Goal: Participate in discussion: Engage in conversation with other users on a specific topic

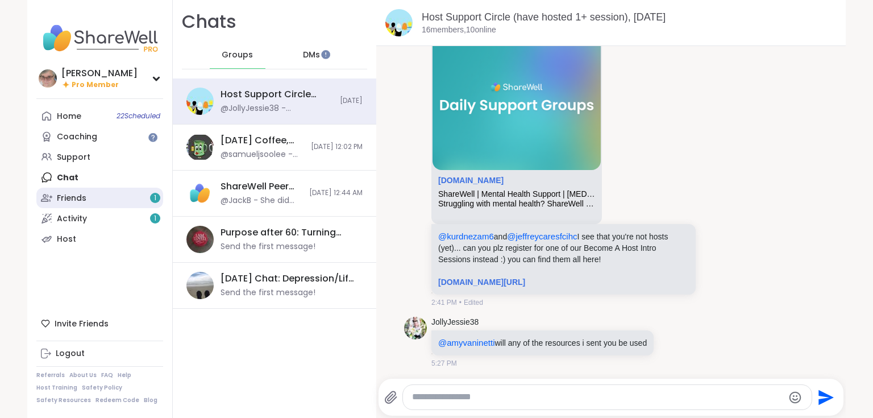
click at [95, 202] on link "Friends 1" at bounding box center [99, 198] width 127 height 20
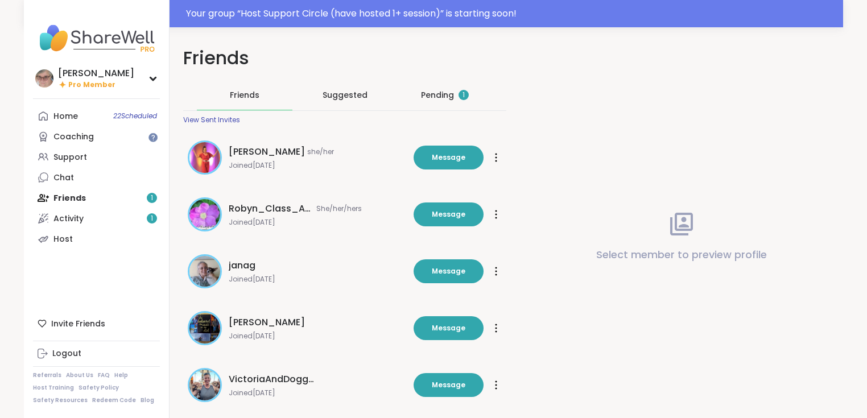
click at [432, 95] on div "Pending 1" at bounding box center [445, 94] width 48 height 11
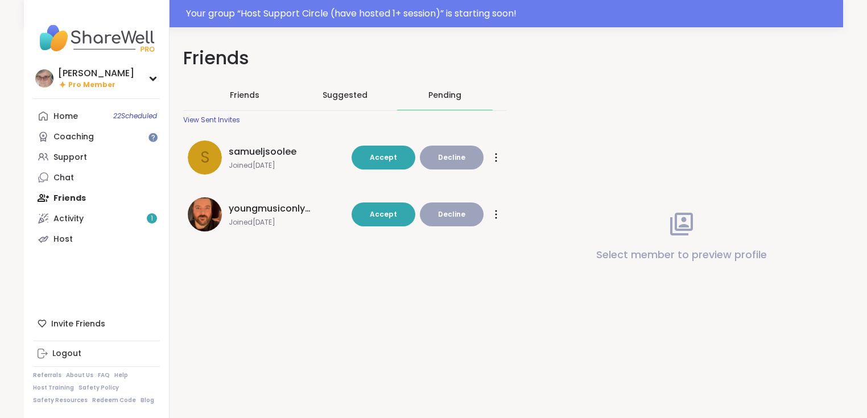
click at [467, 154] on button "Decline" at bounding box center [452, 158] width 64 height 24
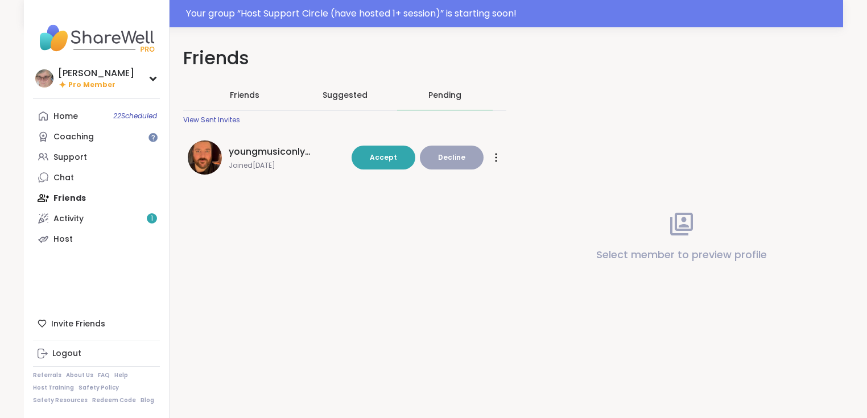
click at [197, 159] on img at bounding box center [205, 157] width 34 height 34
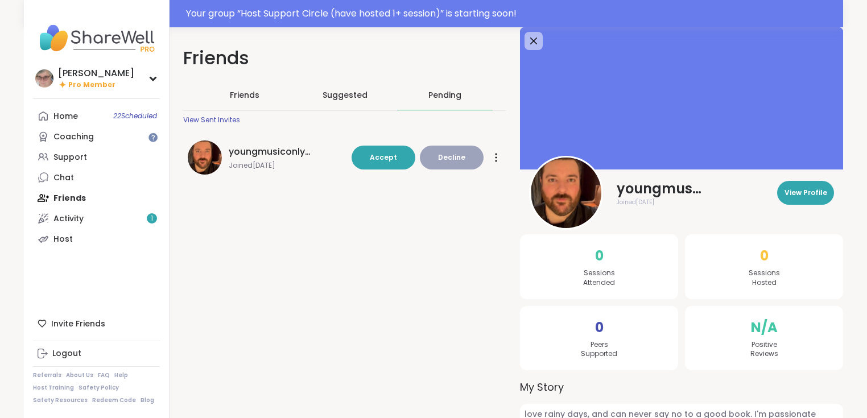
click at [494, 161] on div at bounding box center [495, 157] width 11 height 18
click at [459, 184] on span "Flag" at bounding box center [457, 186] width 80 height 26
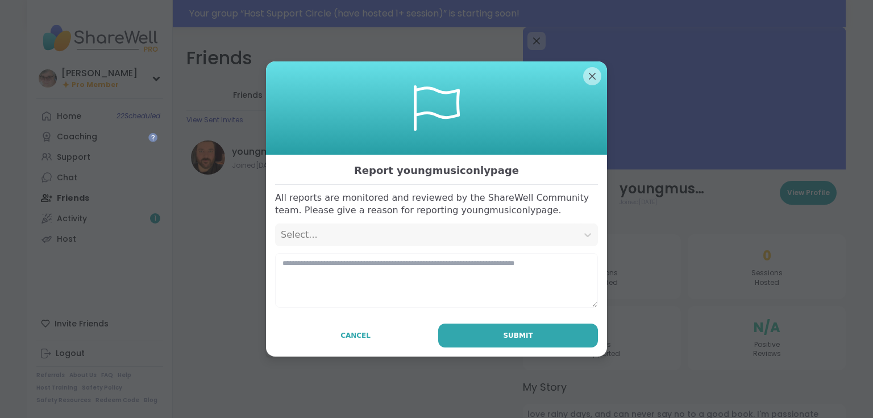
click at [344, 234] on div "Select..." at bounding box center [426, 235] width 291 height 14
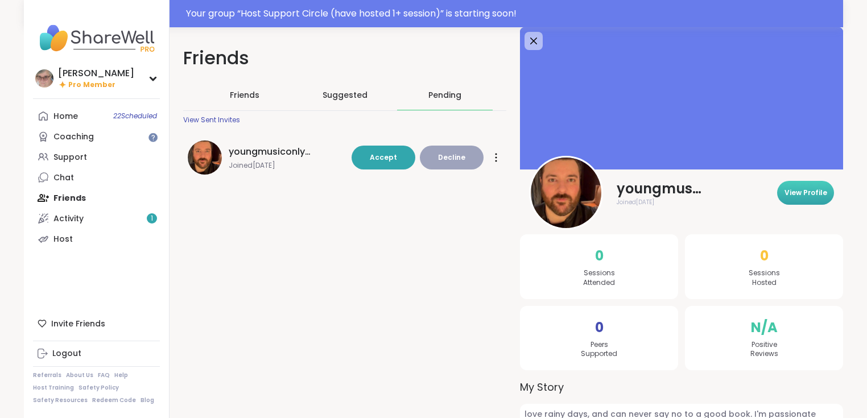
click at [793, 198] on button "View Profile" at bounding box center [805, 193] width 57 height 24
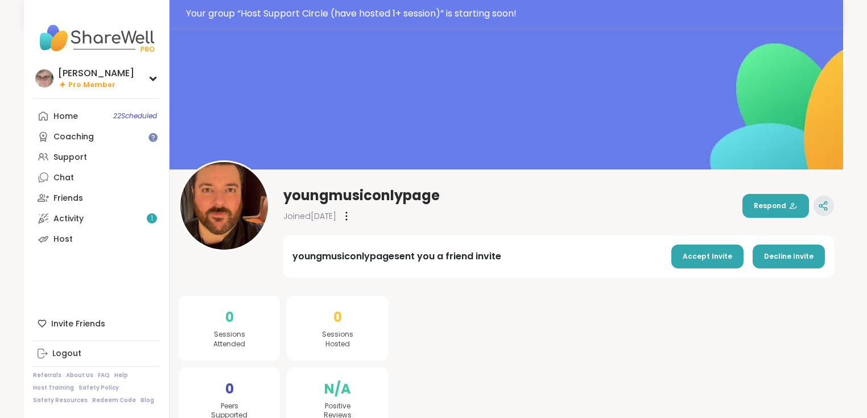
click at [827, 204] on icon at bounding box center [823, 206] width 10 height 10
click at [347, 220] on icon at bounding box center [346, 216] width 2 height 9
click at [384, 246] on div "Flag Member" at bounding box center [408, 245] width 127 height 26
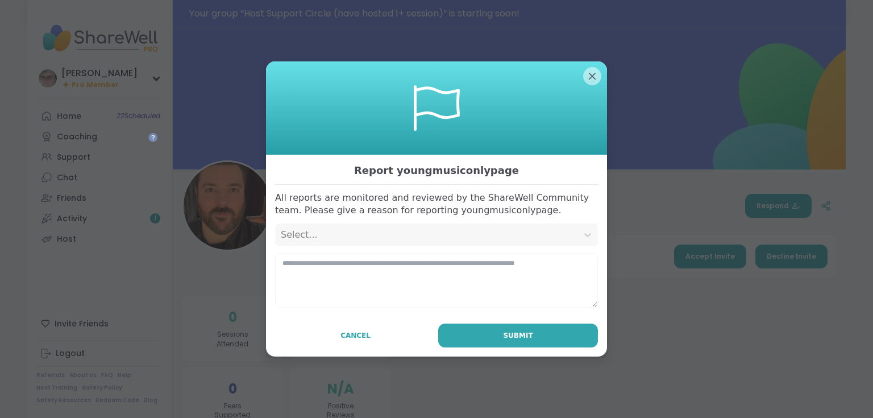
click at [385, 241] on div "Select..." at bounding box center [426, 235] width 291 height 14
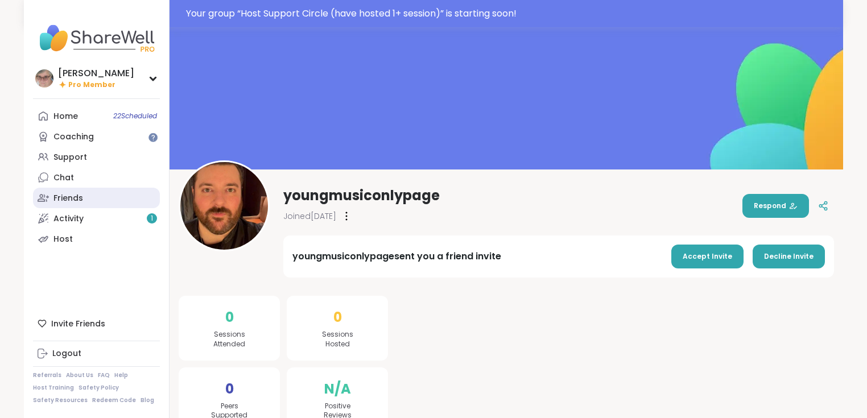
click at [66, 196] on div "Friends" at bounding box center [68, 198] width 30 height 11
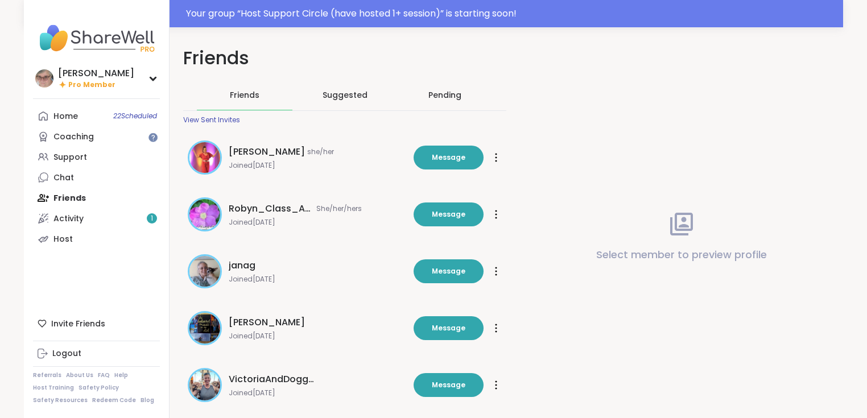
click at [450, 96] on div "Pending" at bounding box center [444, 94] width 33 height 11
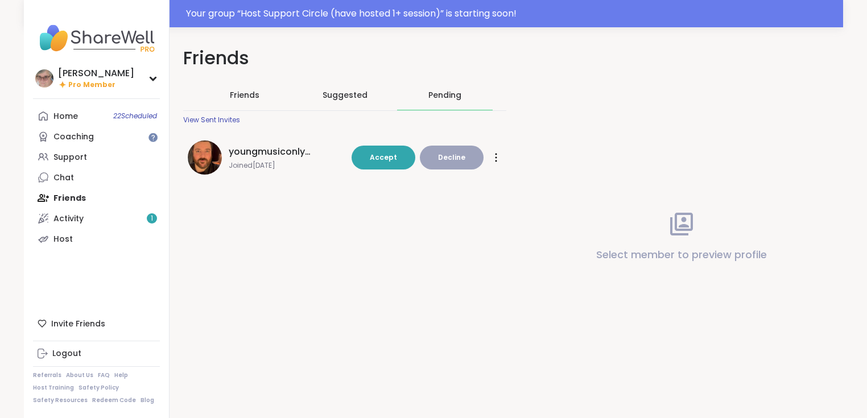
click at [452, 156] on span "Decline" at bounding box center [451, 157] width 27 height 10
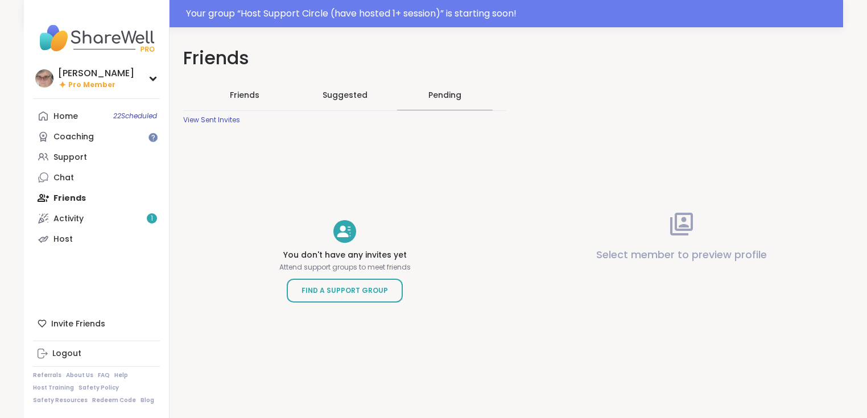
click at [240, 97] on span "Friends" at bounding box center [245, 94] width 30 height 11
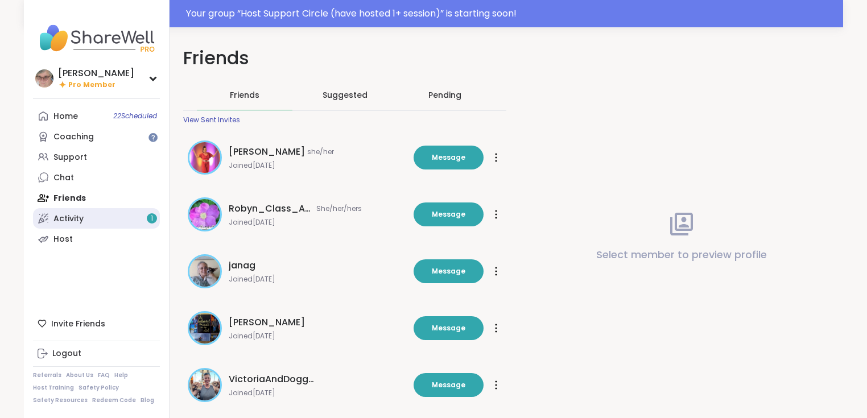
click at [98, 219] on link "Activity 1" at bounding box center [96, 218] width 127 height 20
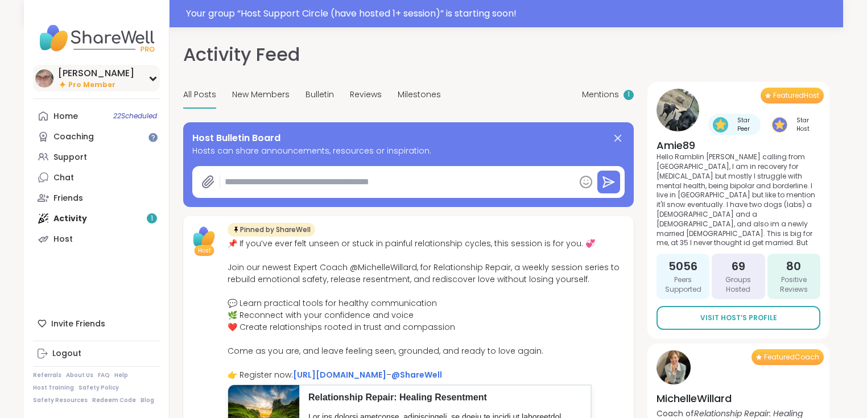
click at [68, 76] on div "[PERSON_NAME]" at bounding box center [96, 73] width 76 height 13
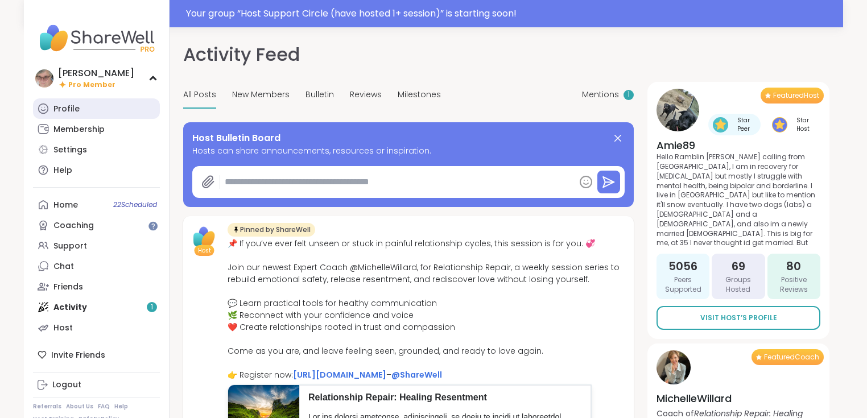
click at [68, 112] on div "Profile" at bounding box center [66, 108] width 26 height 11
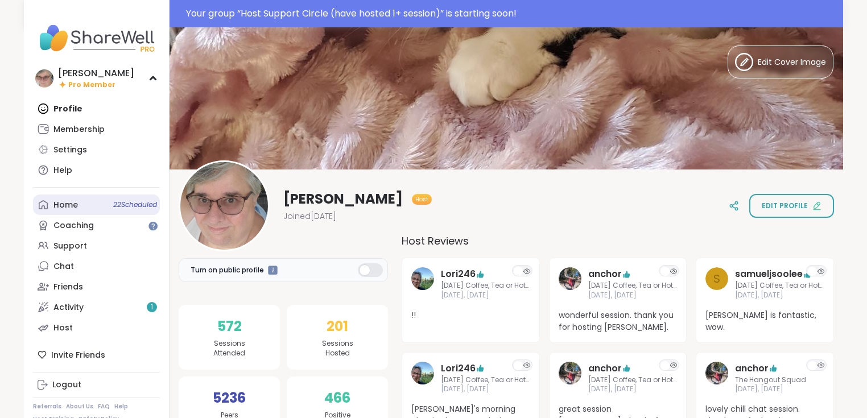
click at [77, 205] on div "Home 22 Scheduled" at bounding box center [65, 205] width 24 height 11
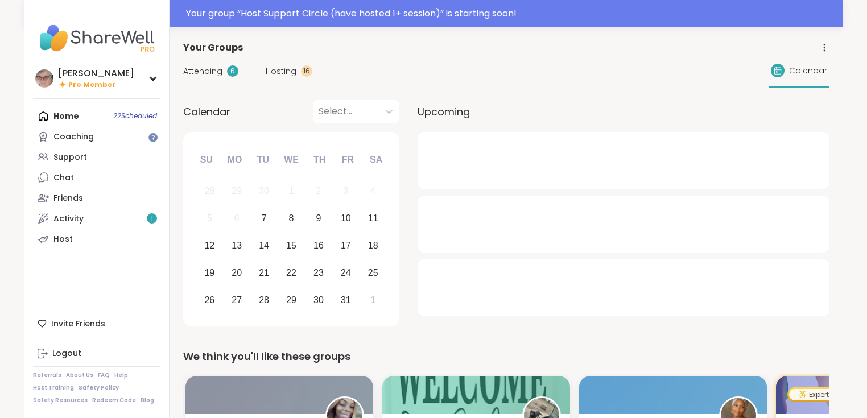
click at [287, 69] on span "Hosting" at bounding box center [281, 71] width 31 height 12
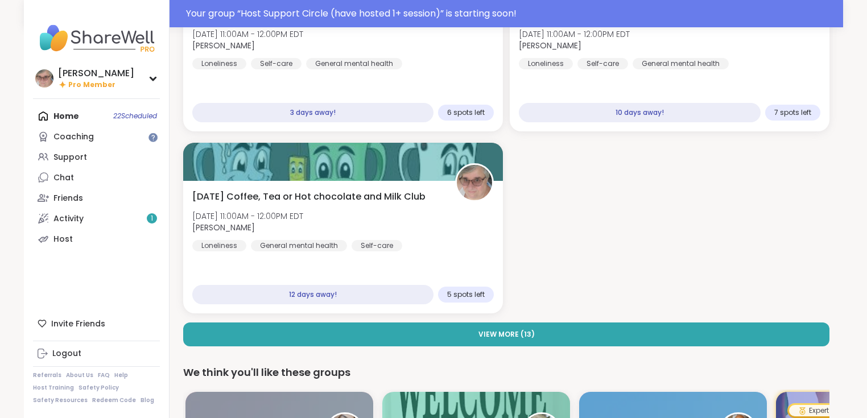
scroll to position [136, 0]
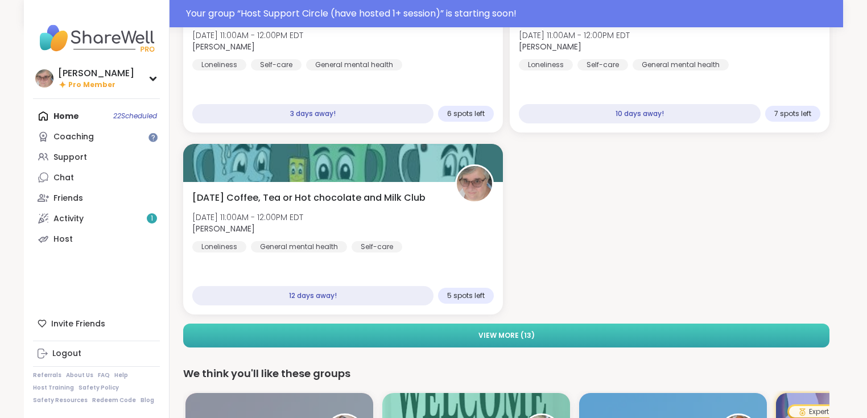
click at [362, 331] on button "View More ( 13 )" at bounding box center [506, 336] width 646 height 24
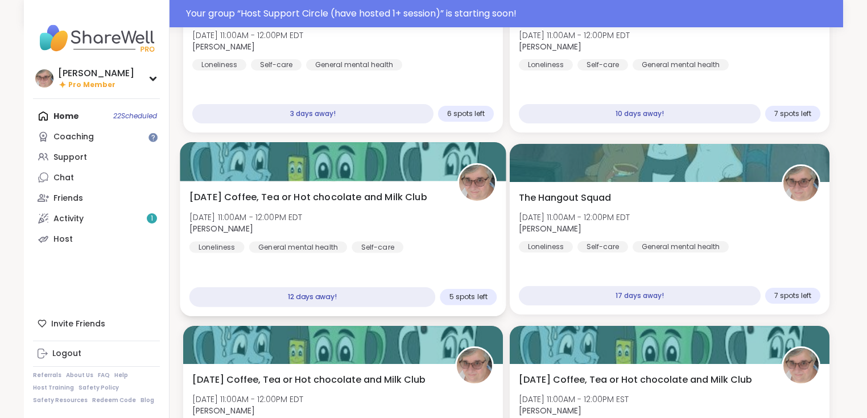
click at [395, 199] on span "[DATE] Coffee, Tea or Hot chocolate and Milk Club" at bounding box center [308, 197] width 238 height 14
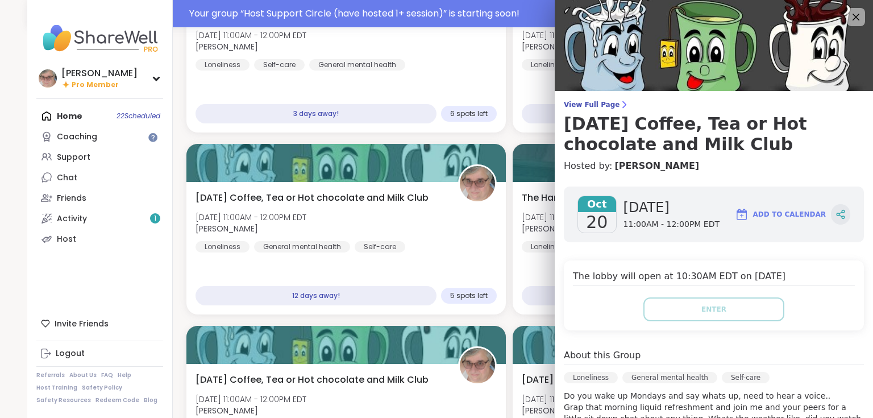
click at [836, 217] on icon at bounding box center [841, 214] width 10 height 10
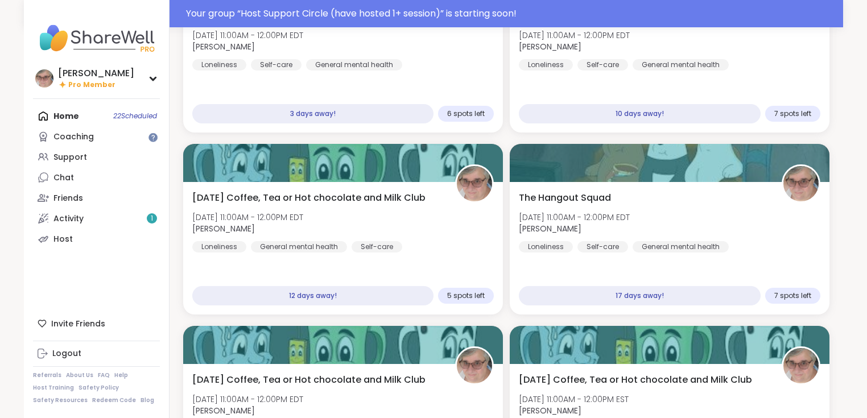
click at [77, 121] on div "Home 22 Scheduled Coaching Support Chat Friends Activity 1 Host" at bounding box center [96, 177] width 127 height 143
click at [66, 121] on div "Home 22 Scheduled Coaching Support Chat Friends Activity 1 Host" at bounding box center [96, 177] width 127 height 143
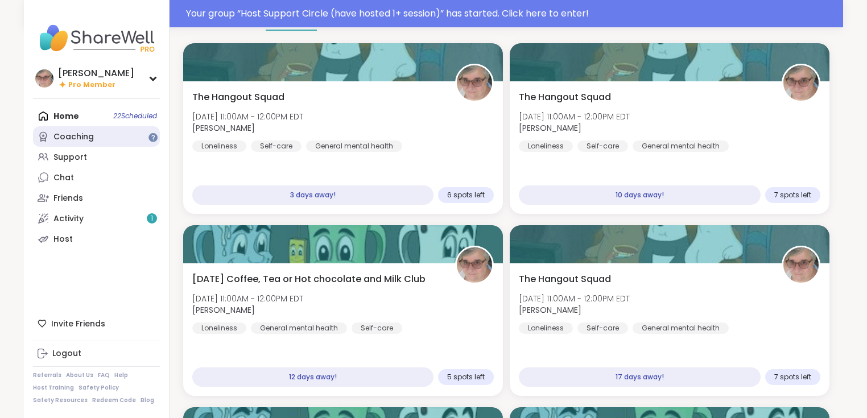
scroll to position [0, 0]
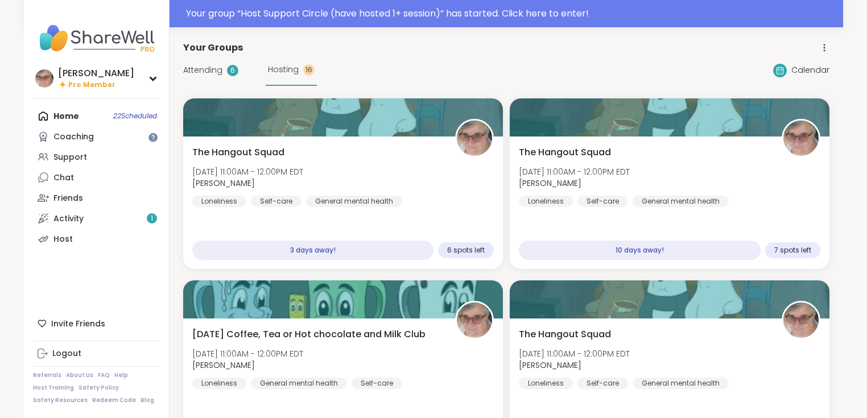
drag, startPoint x: 209, startPoint y: 72, endPoint x: 212, endPoint y: 82, distance: 10.1
click at [209, 72] on span "Attending" at bounding box center [202, 70] width 39 height 12
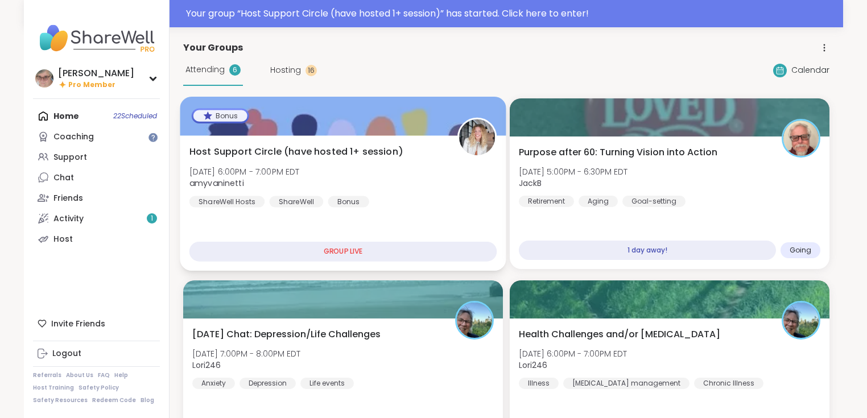
click at [311, 255] on div "GROUP LIVE" at bounding box center [343, 252] width 308 height 20
click at [345, 185] on div "Host Support Circle (have hosted 1+ session) [DATE] 6:00PM - 7:00PM EDT amyvani…" at bounding box center [343, 176] width 308 height 63
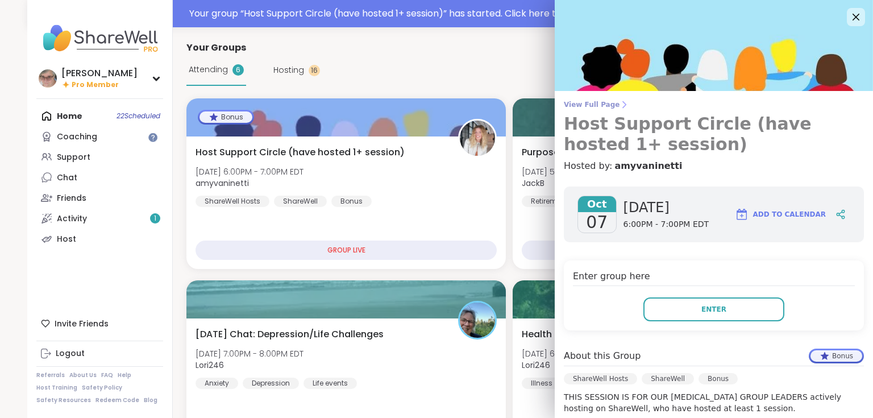
click at [620, 105] on icon at bounding box center [624, 104] width 9 height 9
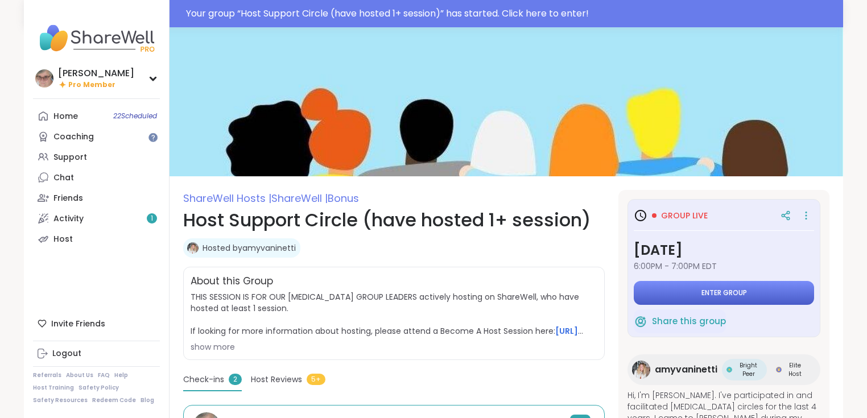
click at [677, 293] on button "Enter group" at bounding box center [723, 293] width 180 height 24
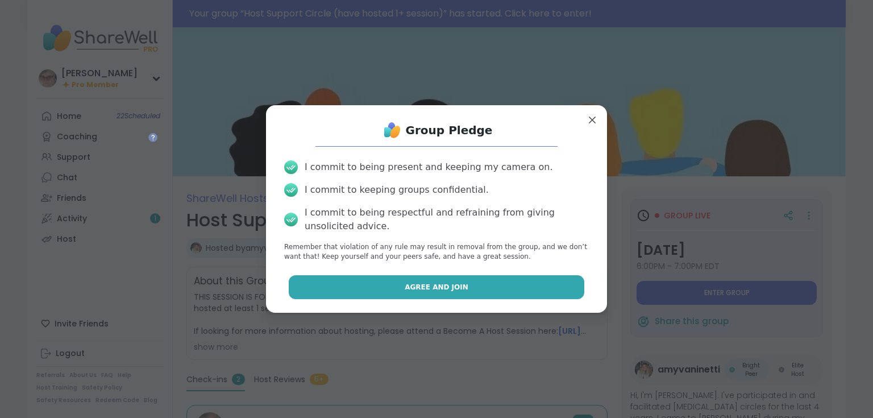
click at [373, 290] on button "Agree and Join" at bounding box center [437, 287] width 296 height 24
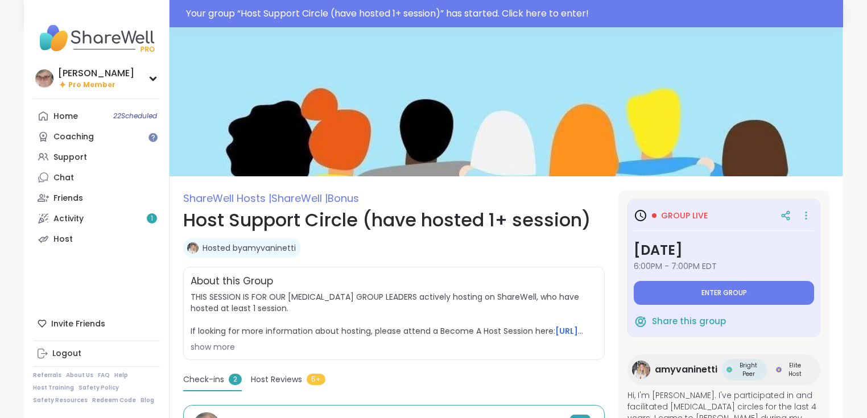
type textarea "*"
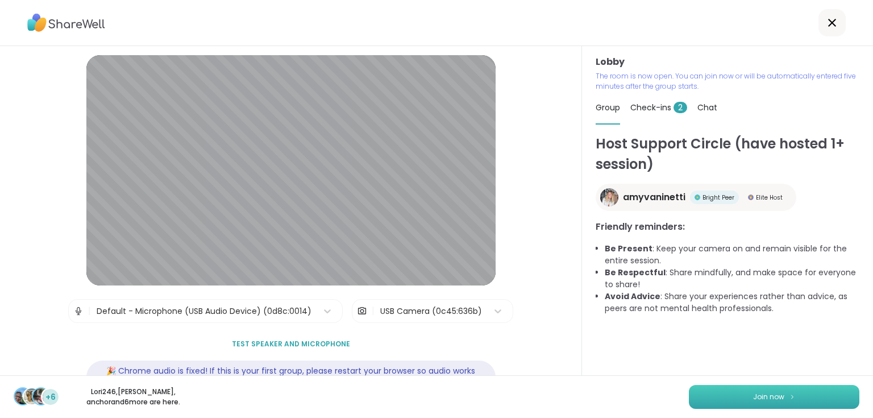
click at [727, 397] on button "Join now" at bounding box center [774, 397] width 171 height 24
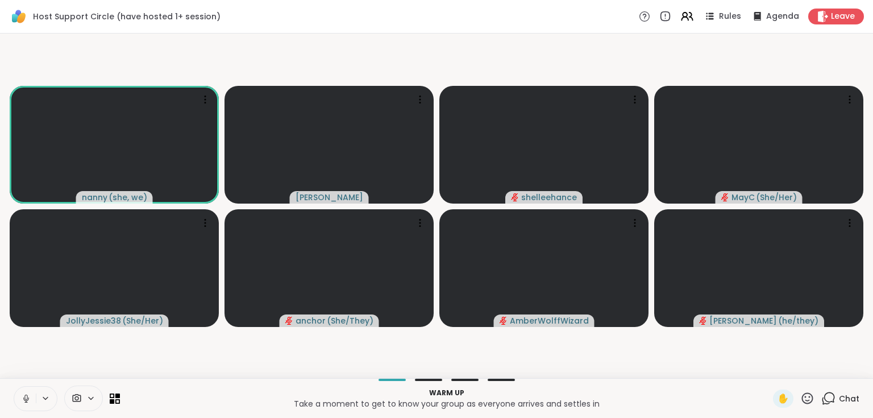
click at [28, 401] on icon at bounding box center [26, 398] width 10 height 10
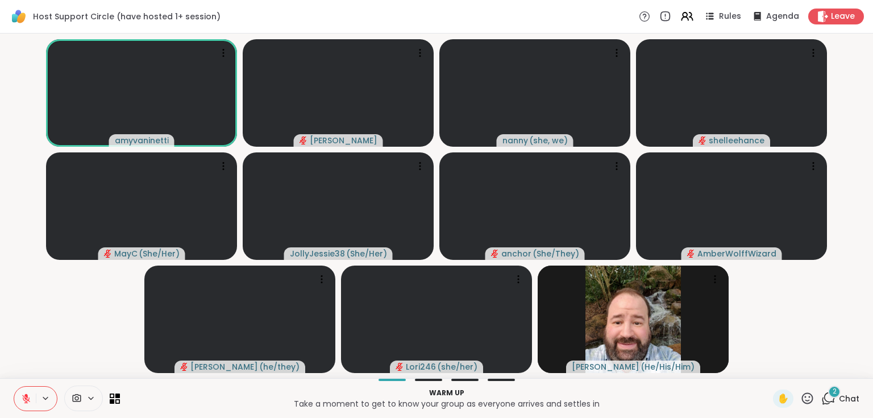
click at [839, 397] on span "Chat" at bounding box center [849, 398] width 20 height 11
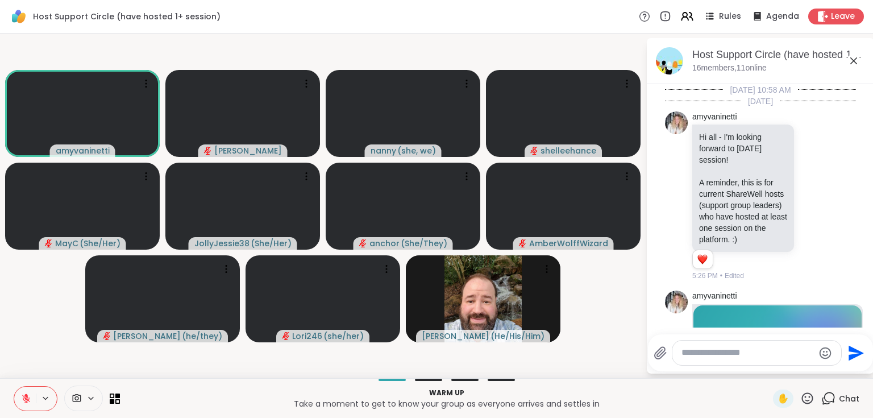
scroll to position [798, 0]
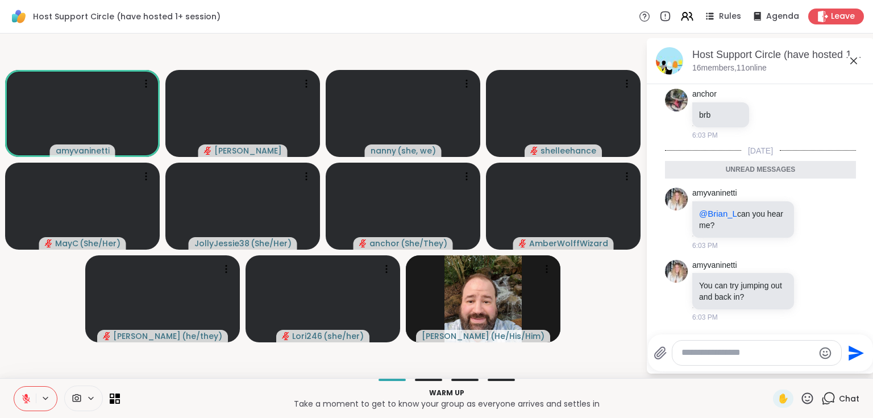
click at [839, 397] on span "Chat" at bounding box center [849, 398] width 20 height 11
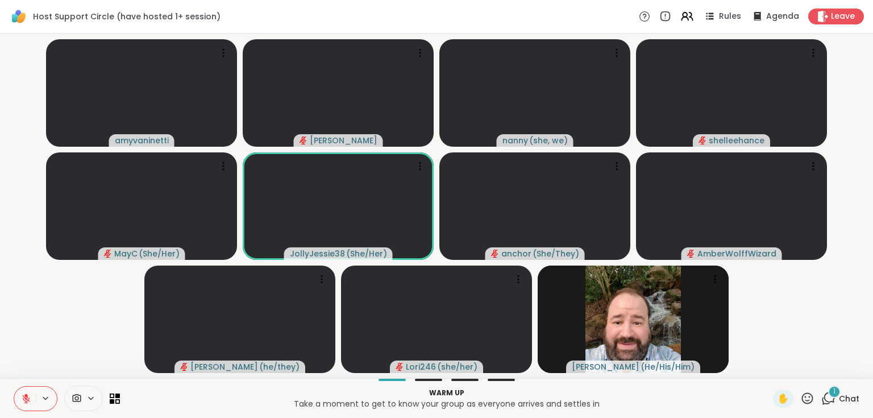
click at [828, 395] on div "1" at bounding box center [834, 392] width 13 height 13
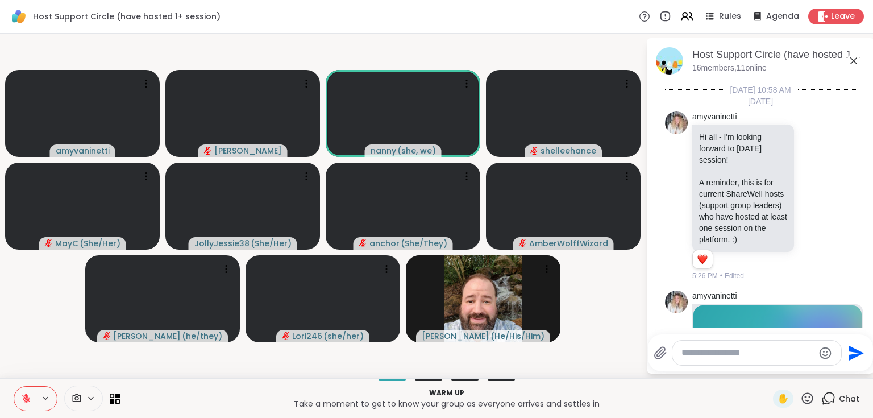
scroll to position [910, 0]
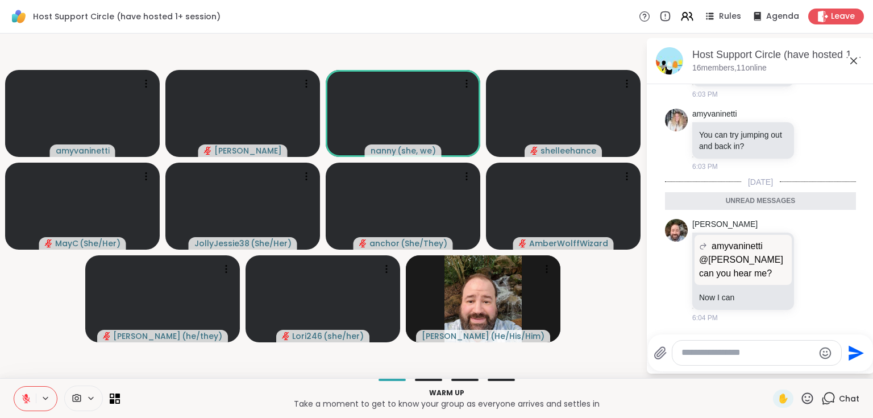
click at [826, 394] on icon at bounding box center [829, 398] width 14 height 14
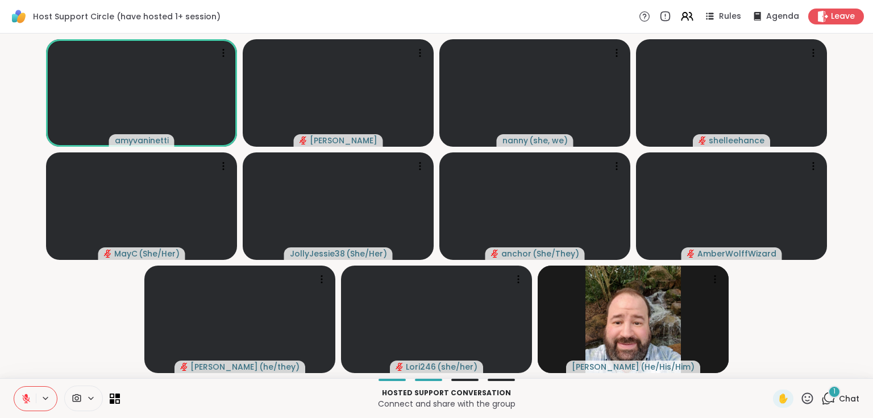
click at [839, 398] on span "Chat" at bounding box center [849, 398] width 20 height 11
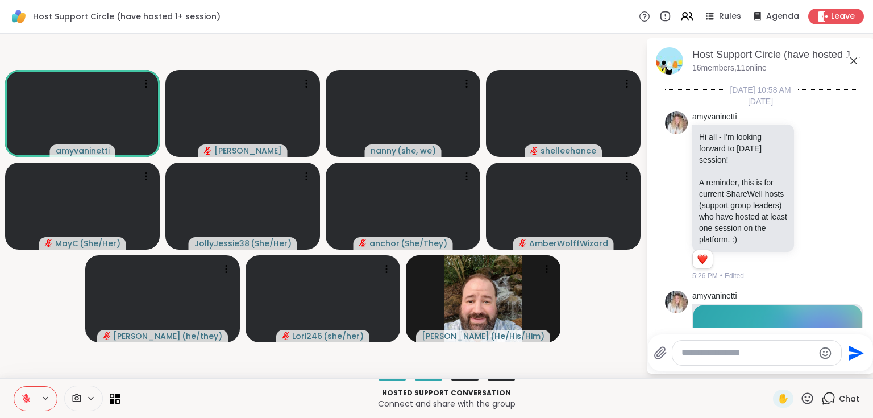
scroll to position [982, 0]
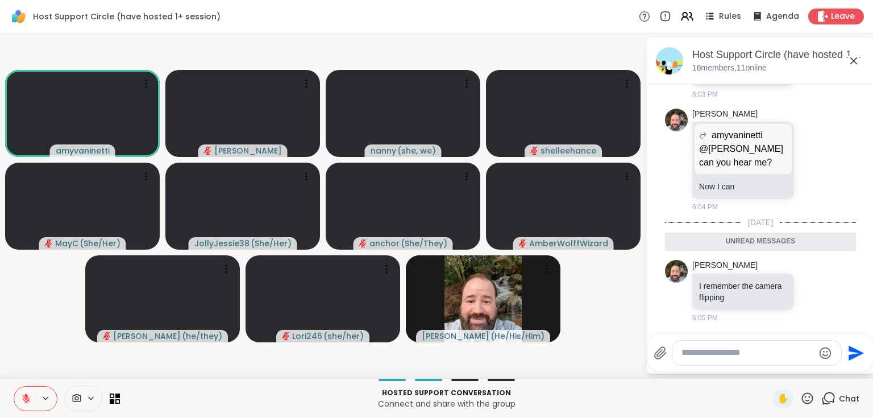
click at [839, 398] on span "Chat" at bounding box center [849, 398] width 20 height 11
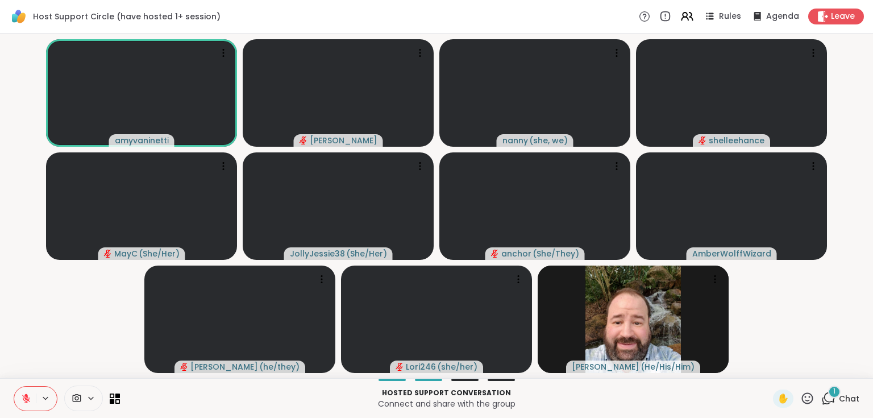
click at [839, 398] on span "Chat" at bounding box center [849, 398] width 20 height 11
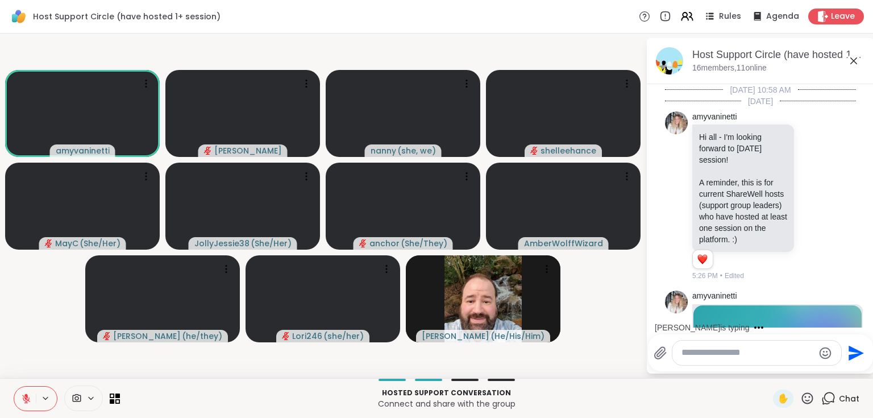
scroll to position [1095, 0]
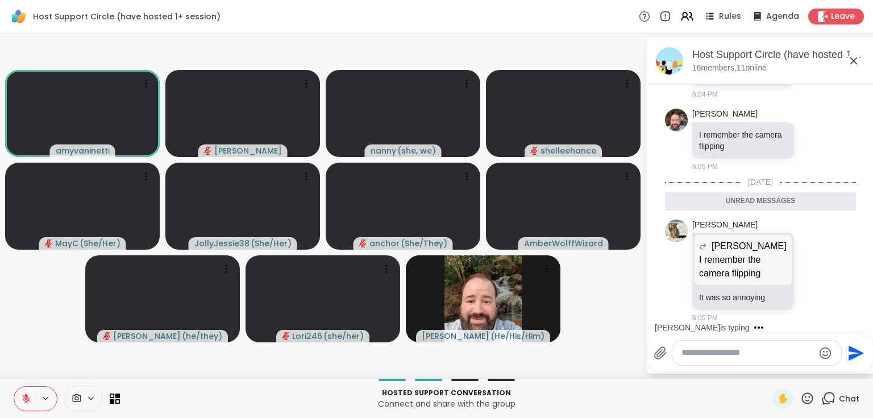
click at [839, 398] on span "Chat" at bounding box center [849, 398] width 20 height 11
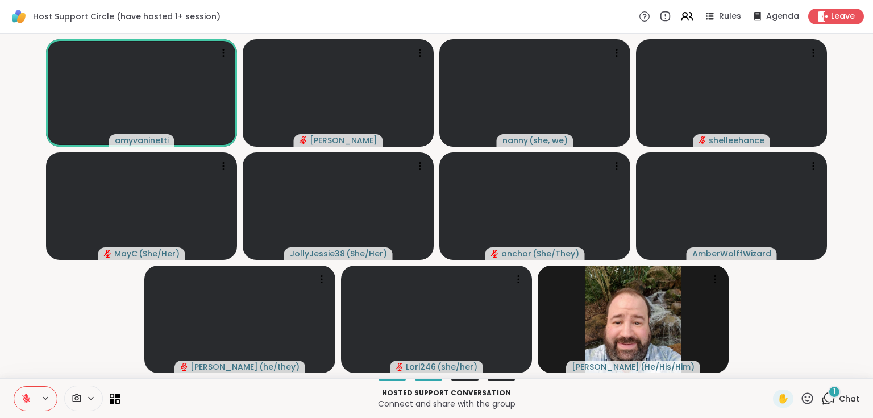
click at [839, 398] on span "Chat" at bounding box center [849, 398] width 20 height 11
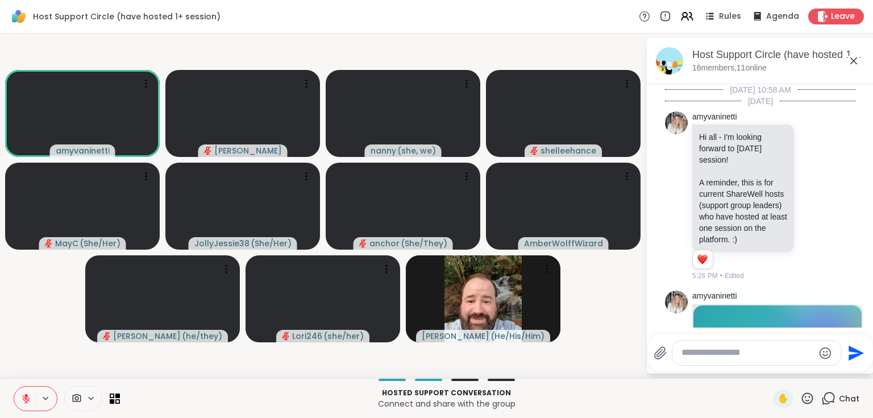
scroll to position [1178, 0]
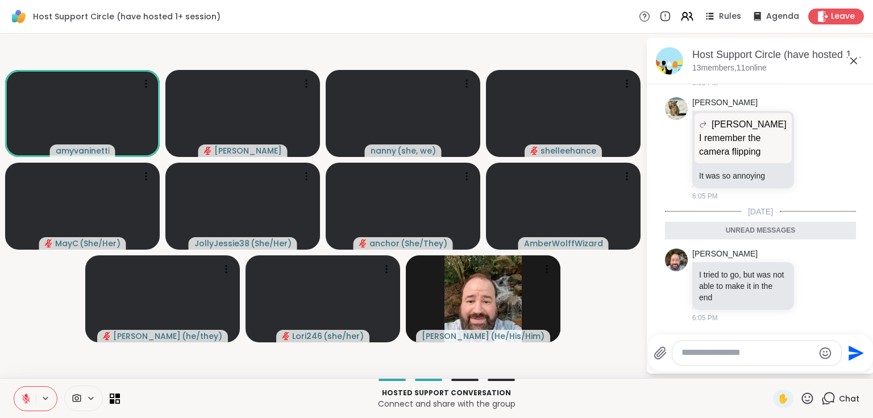
click at [839, 397] on span "Chat" at bounding box center [849, 398] width 20 height 11
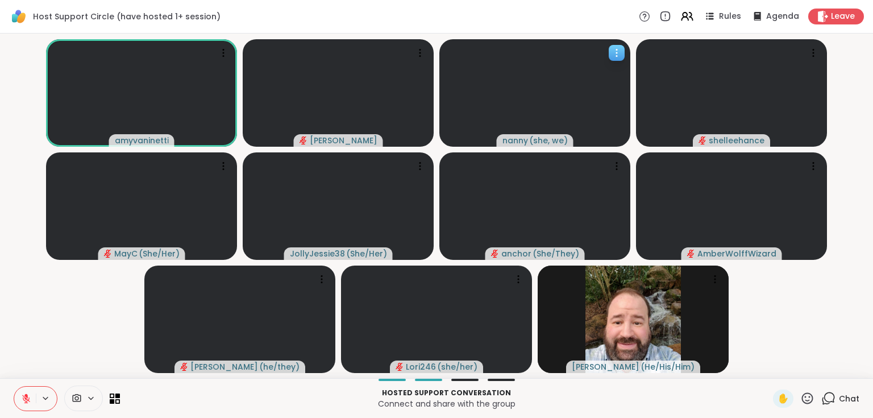
click at [614, 52] on icon at bounding box center [616, 52] width 11 height 11
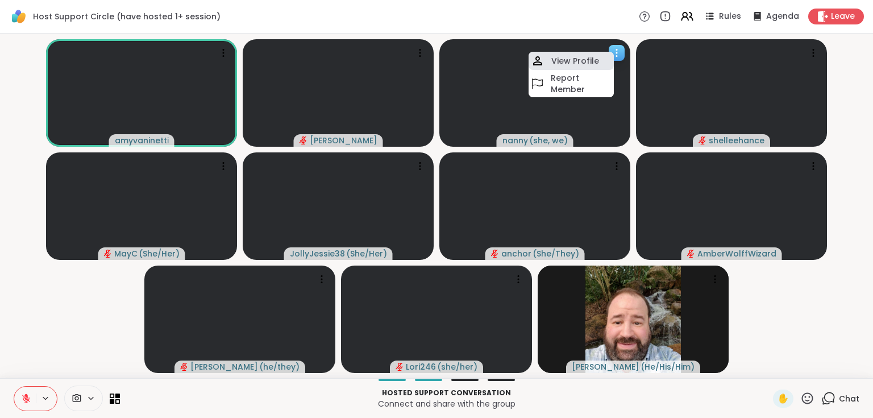
click at [591, 62] on h4 "View Profile" at bounding box center [576, 60] width 48 height 11
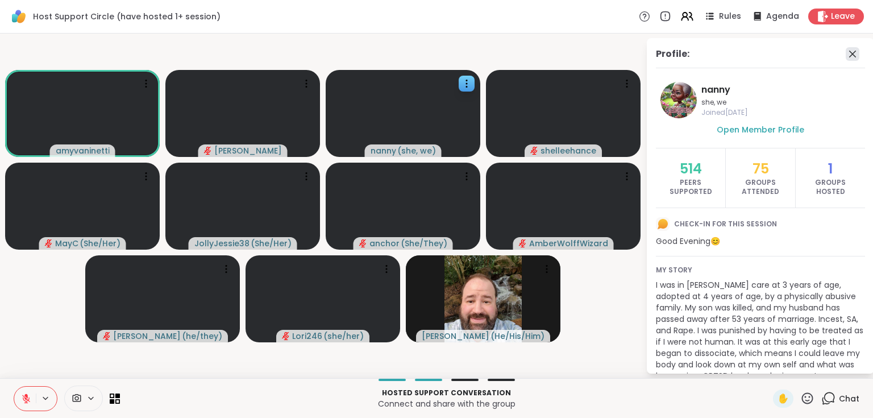
click at [847, 50] on icon at bounding box center [853, 54] width 14 height 14
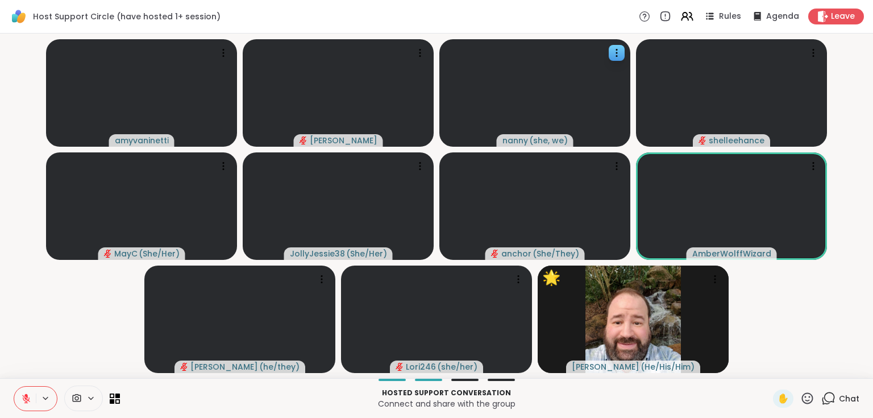
click at [803, 401] on icon at bounding box center [808, 398] width 14 height 14
click at [826, 326] on video-player-container "[PERSON_NAME] [PERSON_NAME] ( she, we ) shelleehance MayC ( She/Her ) JollyJess…" at bounding box center [437, 205] width 860 height 335
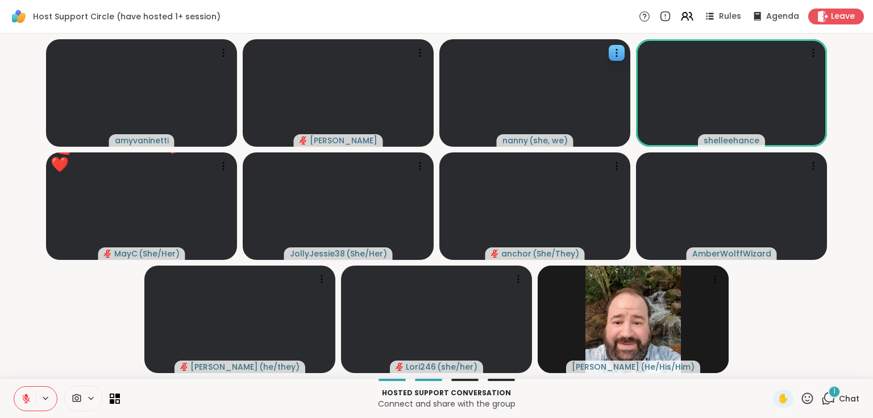
click at [831, 399] on div "1 Chat" at bounding box center [841, 399] width 38 height 18
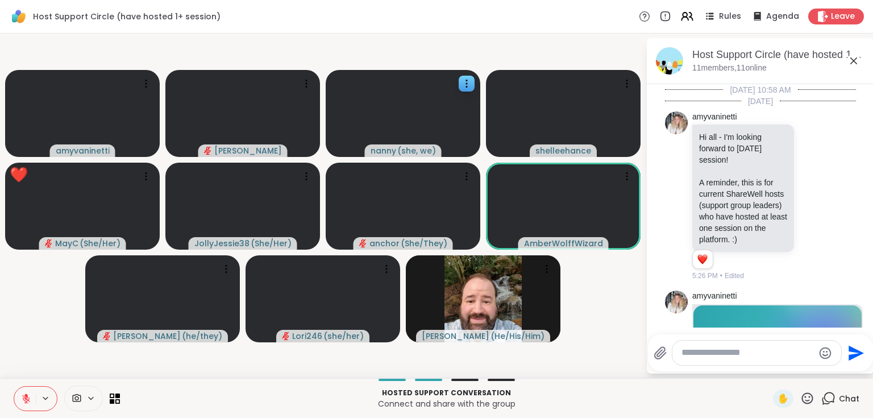
scroll to position [1311, 0]
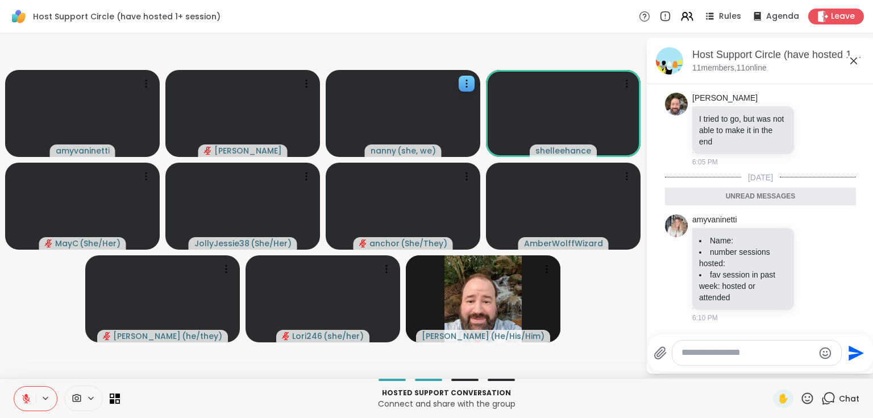
click at [853, 59] on icon at bounding box center [854, 61] width 14 height 14
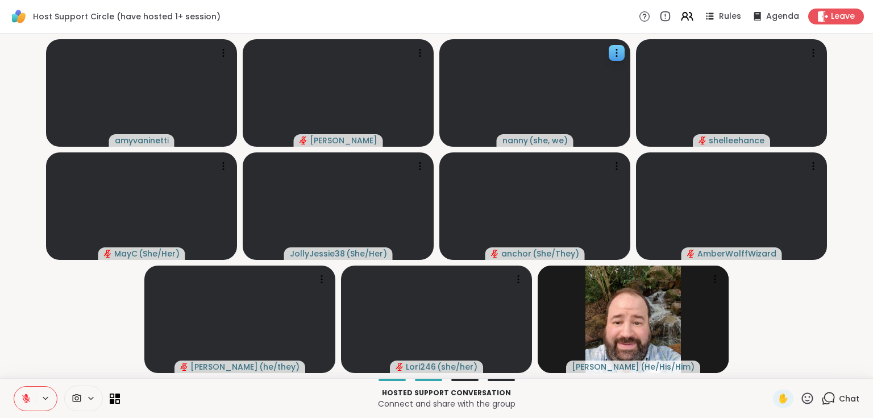
click at [20, 398] on button at bounding box center [25, 399] width 22 height 24
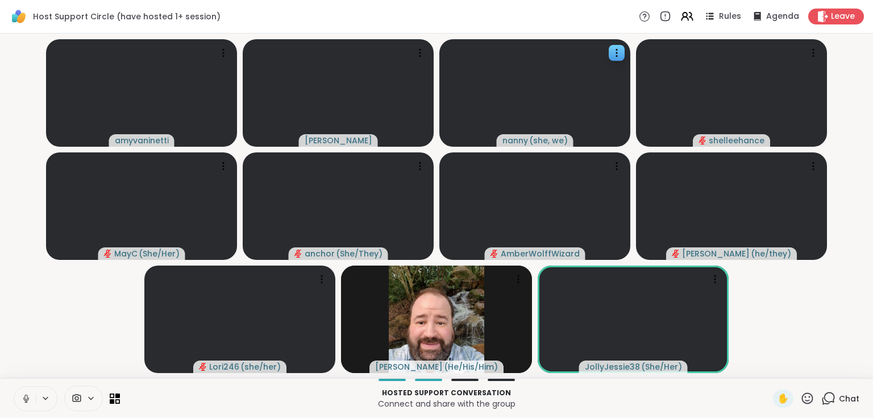
click at [32, 403] on button at bounding box center [25, 399] width 22 height 24
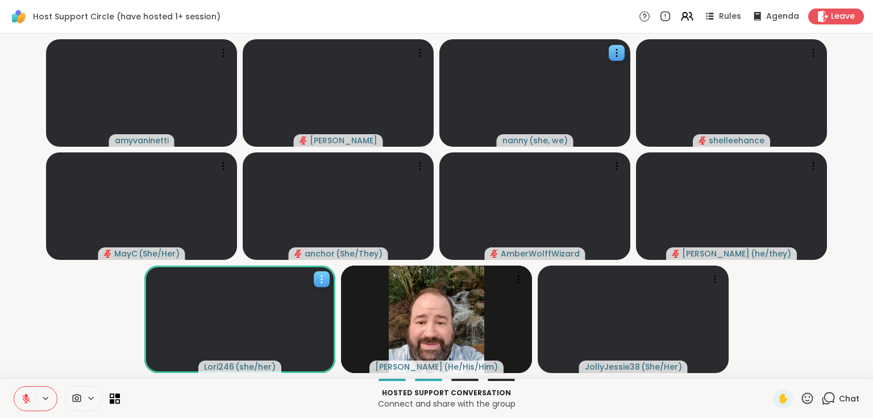
click at [325, 278] on icon at bounding box center [321, 279] width 11 height 11
click at [309, 281] on div "View Profile" at bounding box center [282, 287] width 85 height 18
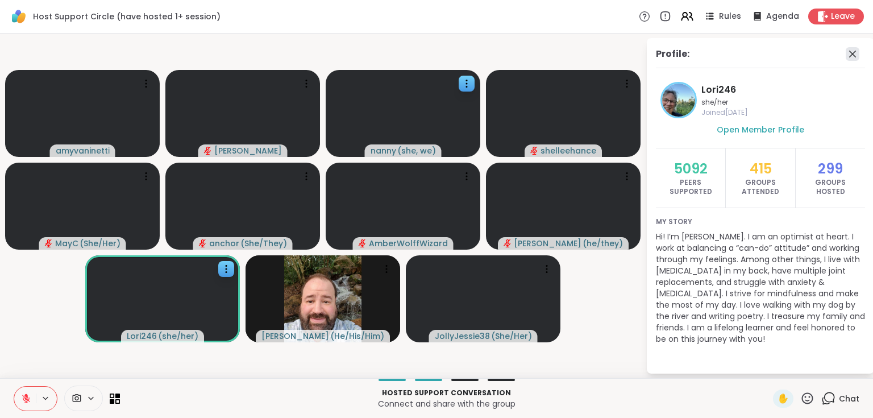
click at [852, 55] on icon at bounding box center [853, 54] width 7 height 7
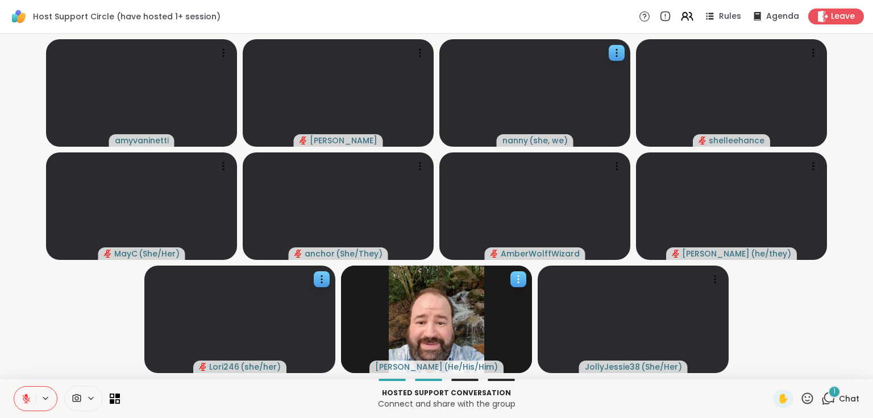
click at [513, 282] on icon at bounding box center [518, 279] width 11 height 11
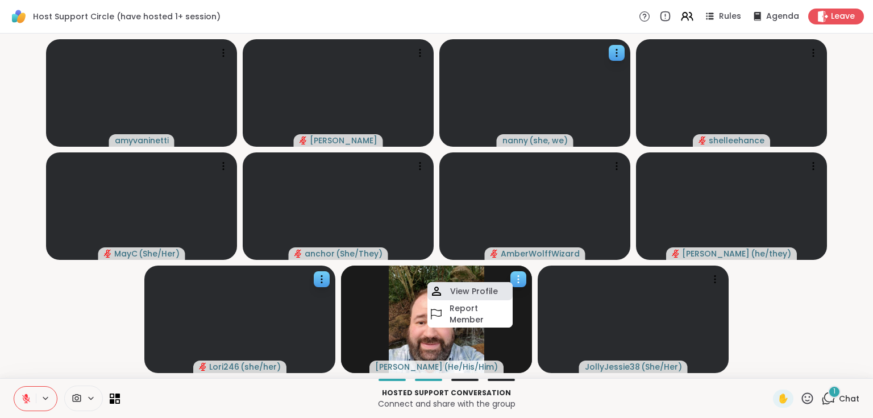
click at [487, 291] on h4 "View Profile" at bounding box center [474, 290] width 48 height 11
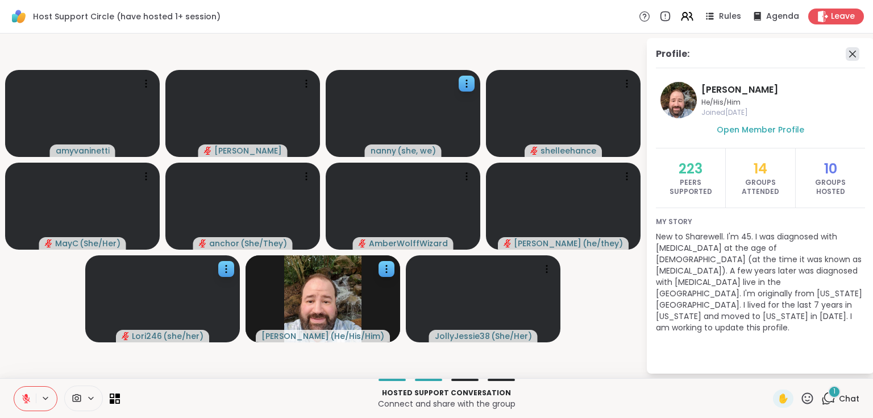
click at [854, 57] on icon at bounding box center [853, 54] width 14 height 14
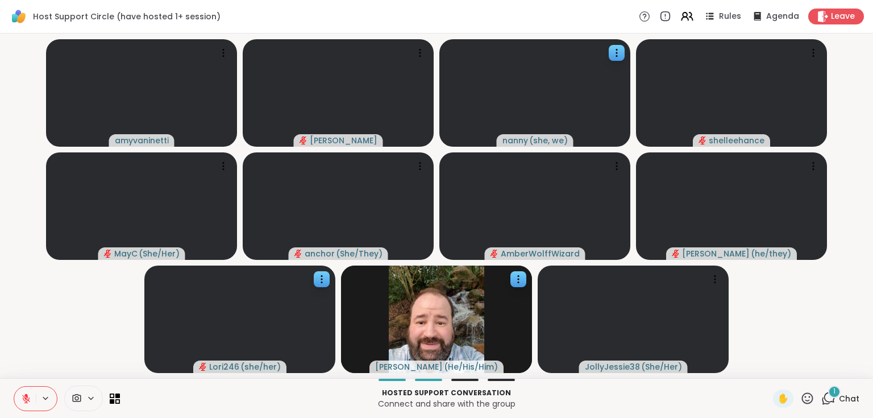
click at [824, 400] on icon at bounding box center [829, 398] width 14 height 14
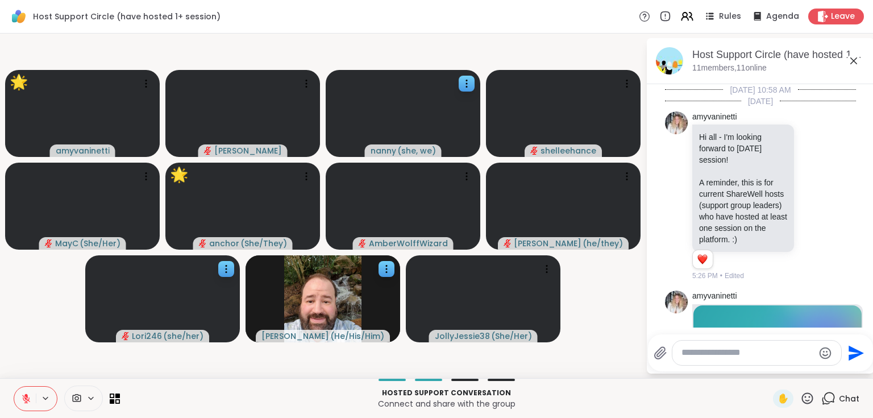
scroll to position [1372, 0]
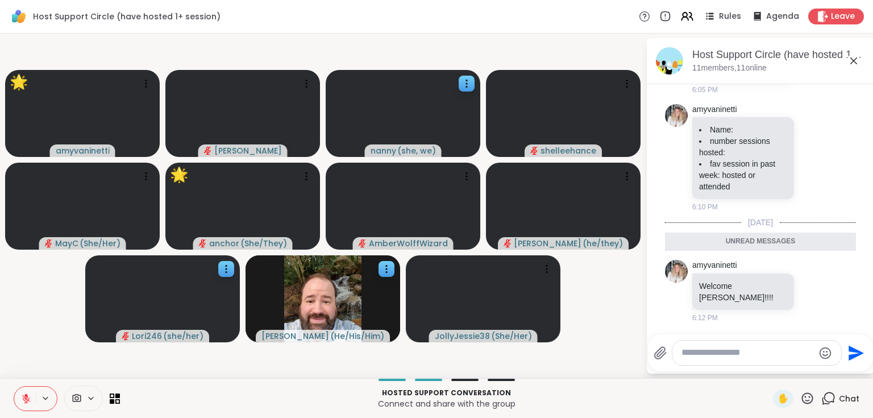
click at [852, 61] on icon at bounding box center [854, 60] width 7 height 7
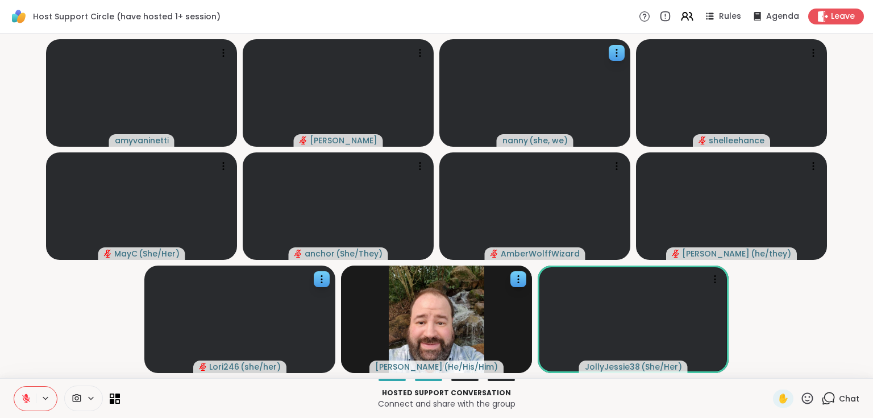
click at [802, 401] on icon at bounding box center [808, 398] width 14 height 14
click at [802, 402] on icon at bounding box center [808, 398] width 14 height 14
click at [825, 400] on icon at bounding box center [829, 398] width 14 height 14
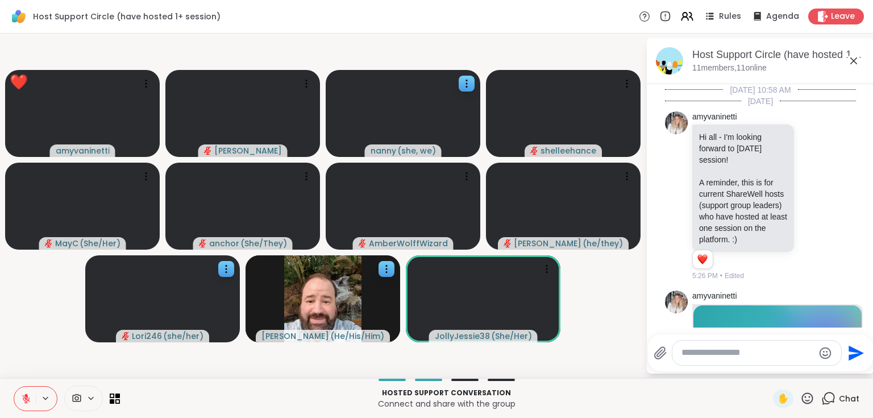
scroll to position [1589, 0]
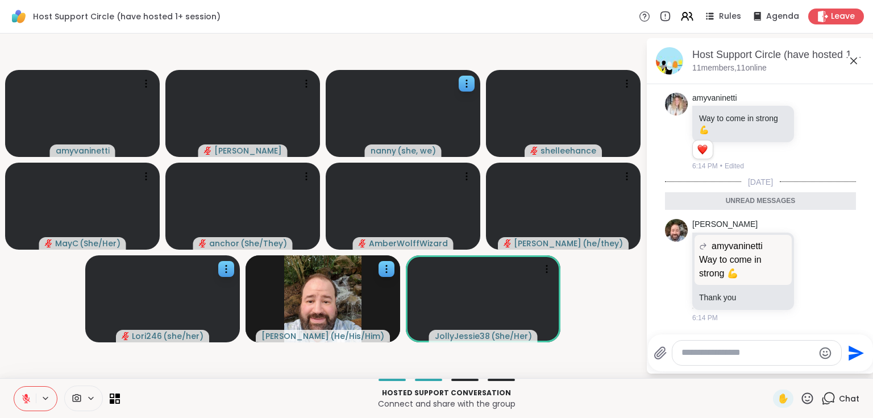
click at [851, 59] on icon at bounding box center [854, 61] width 14 height 14
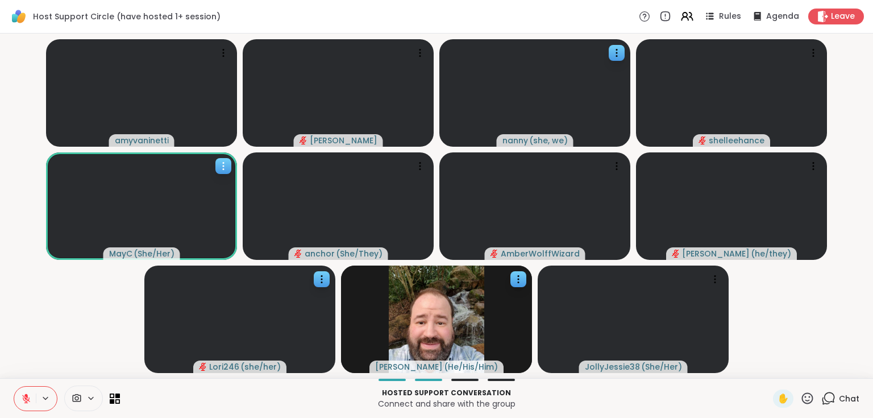
click at [221, 168] on icon at bounding box center [223, 165] width 11 height 11
click at [218, 176] on div "View Profile" at bounding box center [177, 177] width 85 height 18
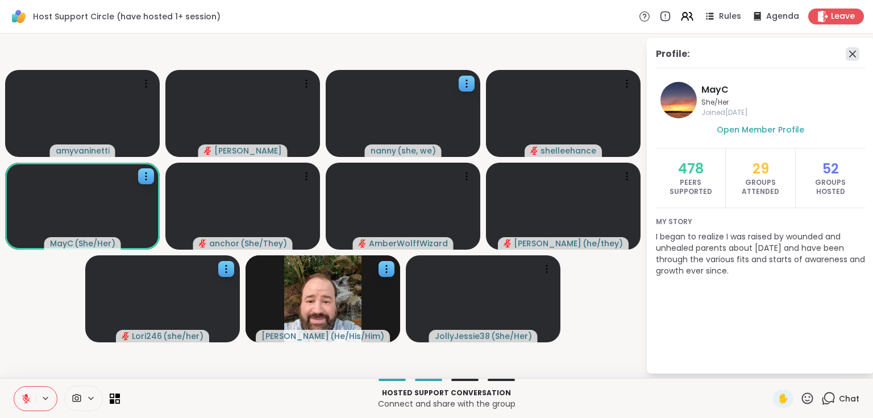
click at [853, 53] on icon at bounding box center [853, 54] width 7 height 7
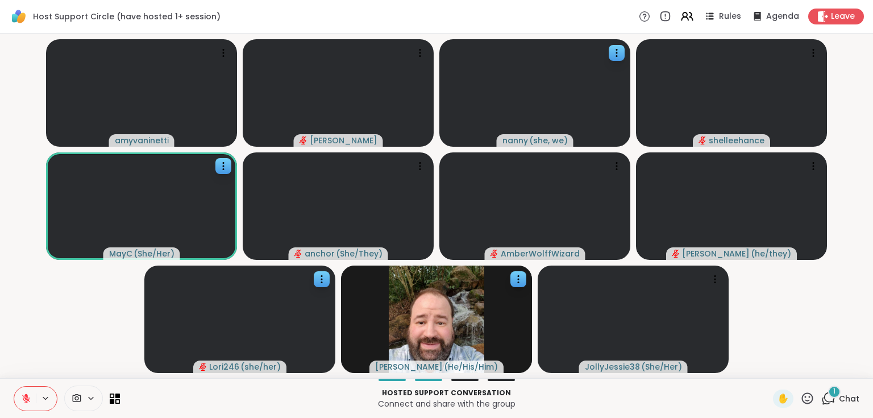
click at [830, 395] on div "1" at bounding box center [834, 392] width 13 height 13
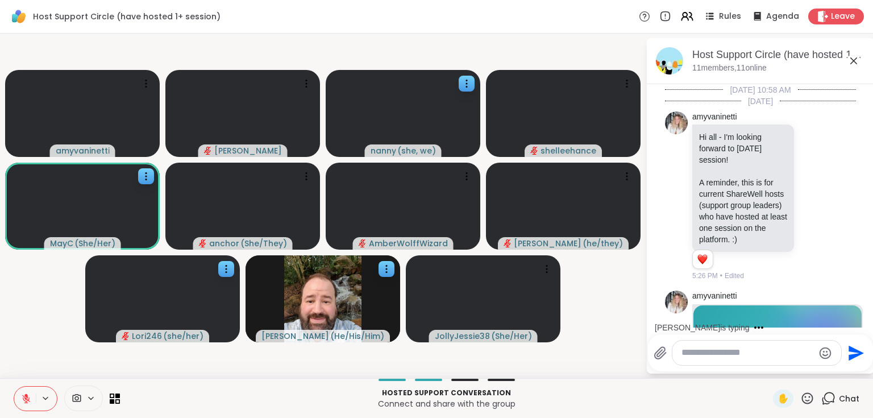
scroll to position [1672, 0]
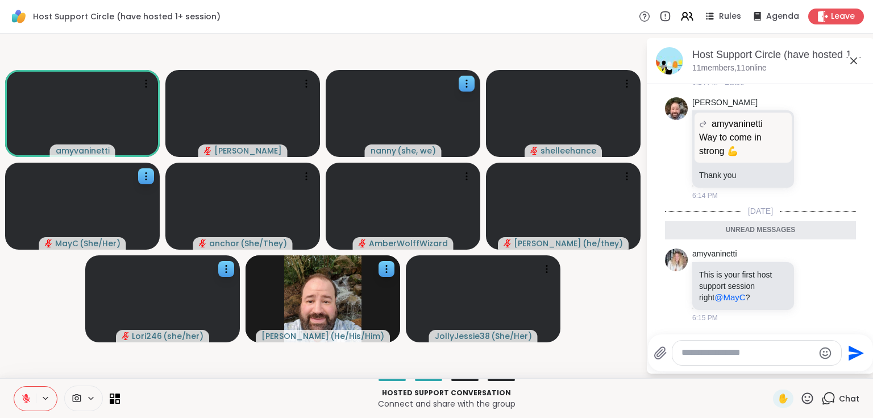
click at [853, 58] on icon at bounding box center [854, 61] width 14 height 14
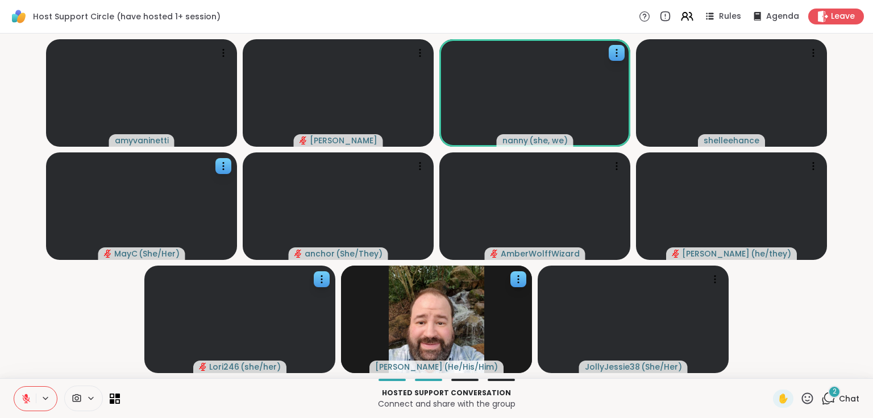
click at [824, 398] on icon at bounding box center [829, 398] width 14 height 14
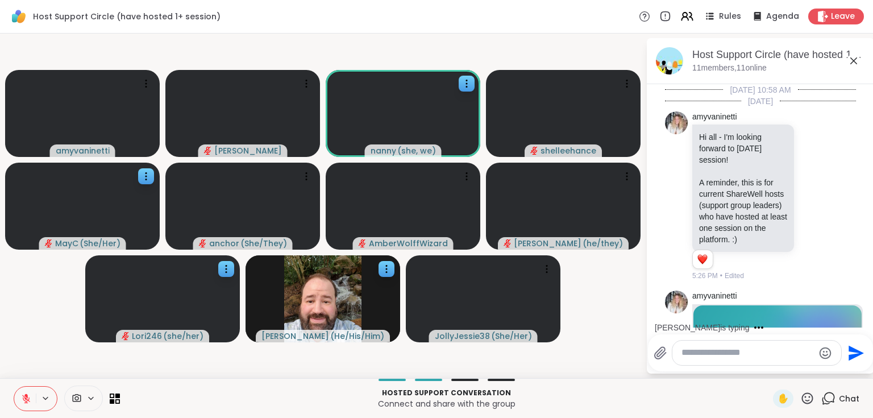
scroll to position [1955, 0]
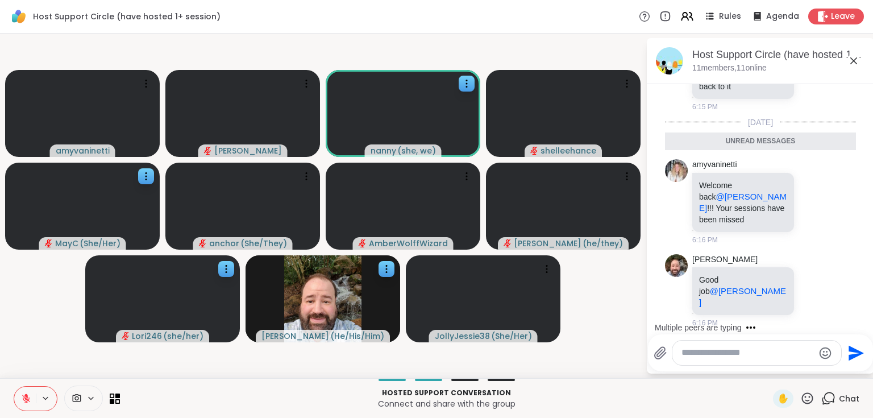
click at [853, 63] on icon at bounding box center [854, 61] width 14 height 14
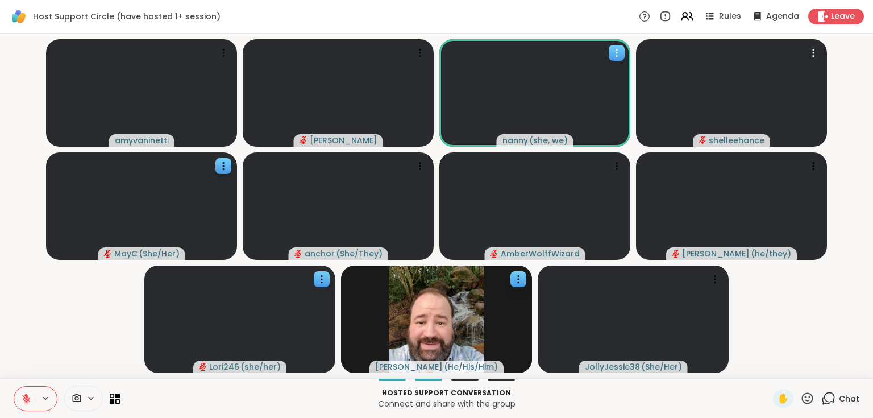
click at [619, 51] on icon at bounding box center [616, 52] width 11 height 11
click at [599, 64] on h4 "View Profile" at bounding box center [580, 60] width 48 height 11
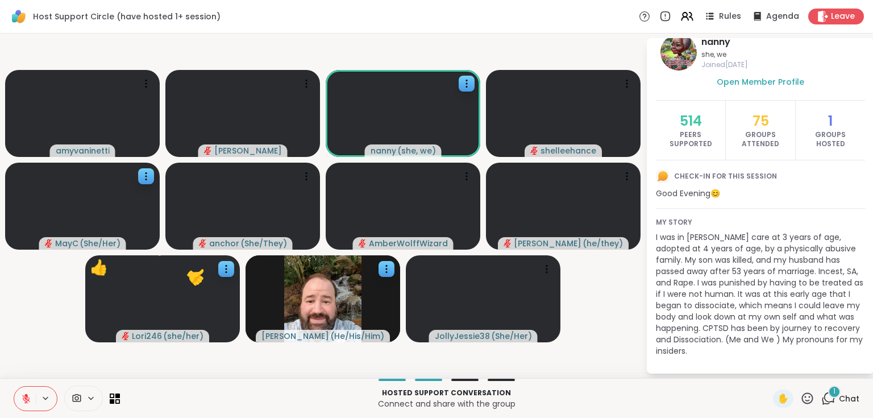
scroll to position [0, 0]
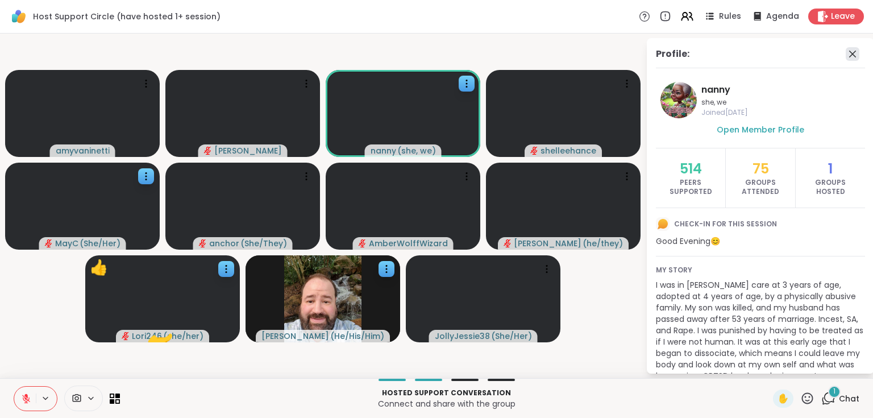
click at [846, 56] on icon at bounding box center [853, 54] width 14 height 14
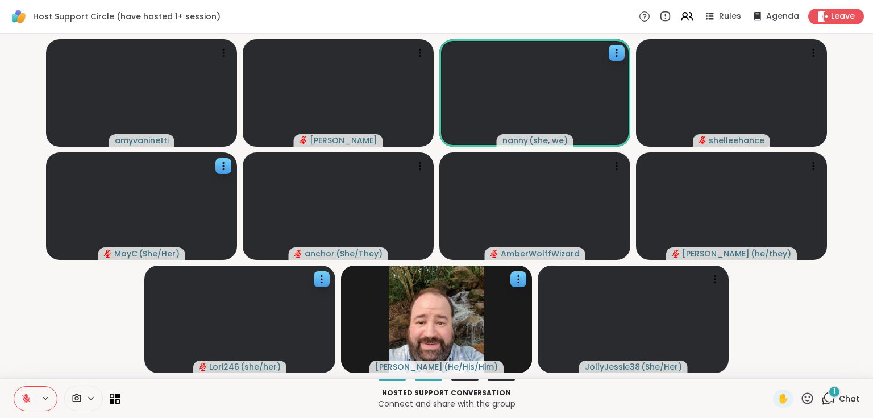
click at [831, 400] on div "1 Chat" at bounding box center [841, 399] width 38 height 18
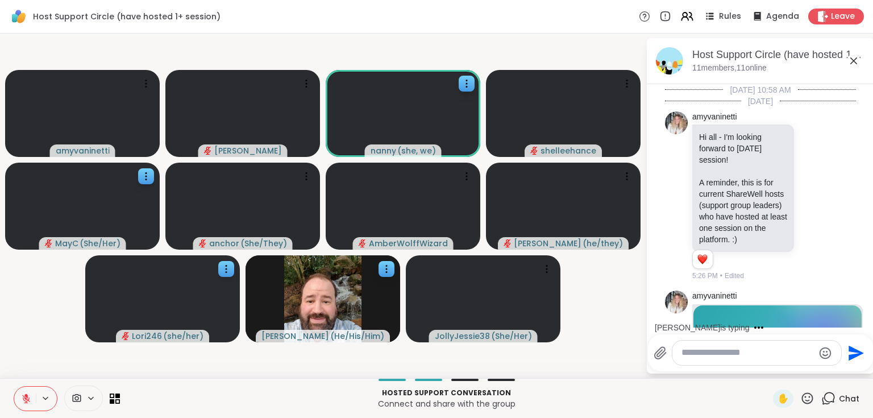
scroll to position [2027, 0]
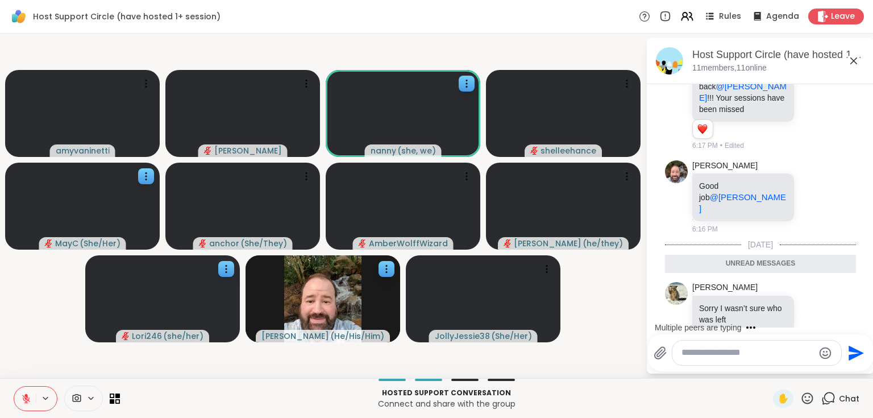
click at [857, 61] on icon at bounding box center [854, 61] width 14 height 14
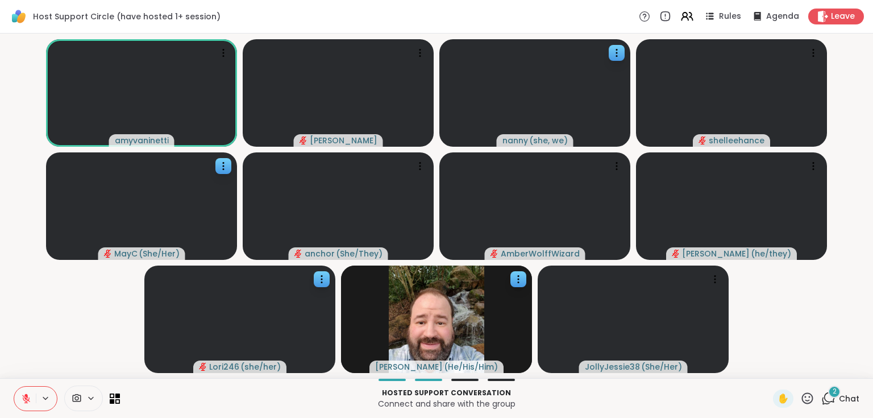
click at [830, 397] on div "2" at bounding box center [834, 392] width 13 height 13
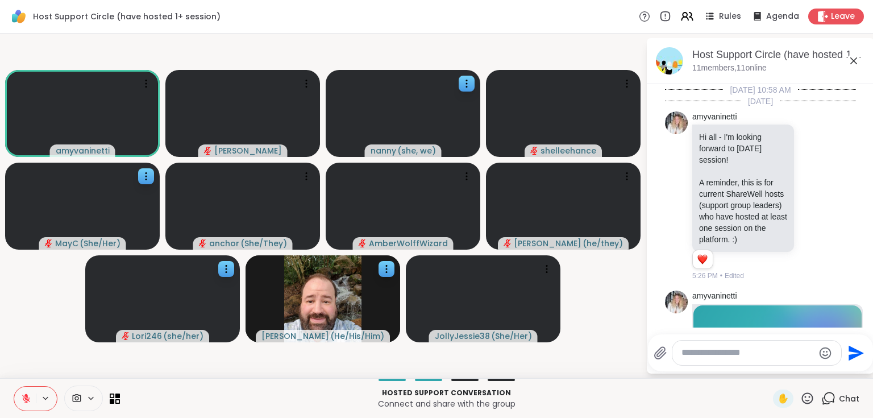
scroll to position [2226, 0]
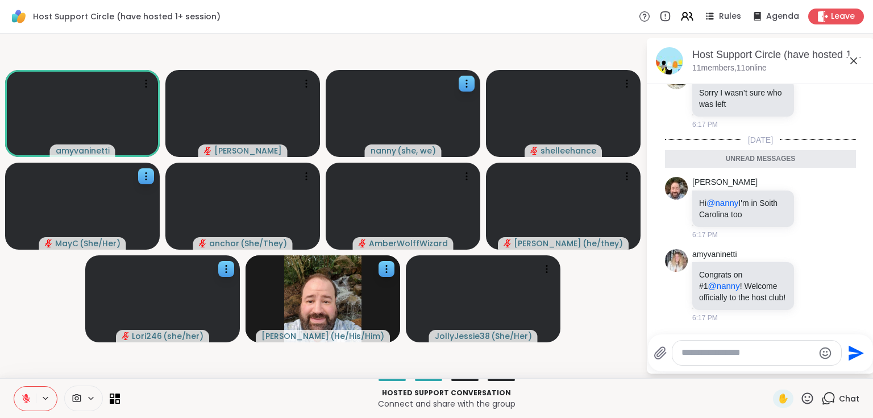
click at [853, 57] on icon at bounding box center [854, 61] width 14 height 14
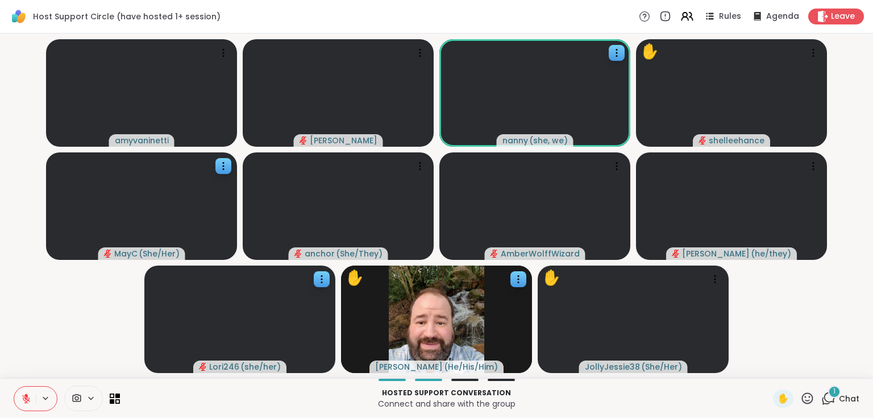
click at [839, 393] on span "Chat" at bounding box center [849, 398] width 20 height 11
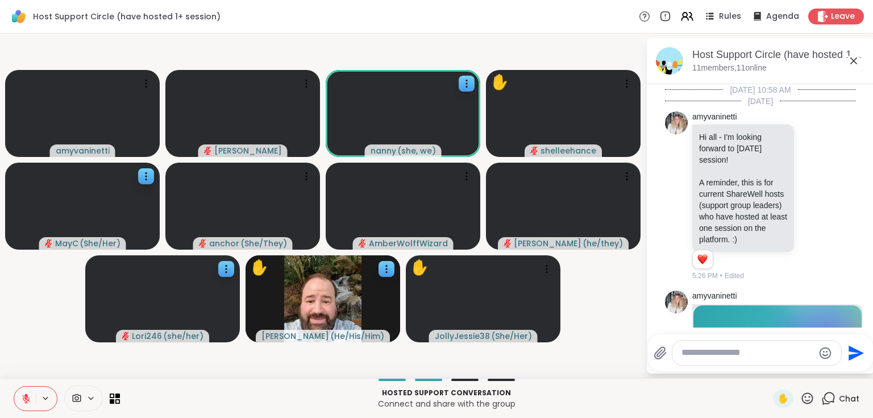
scroll to position [2343, 0]
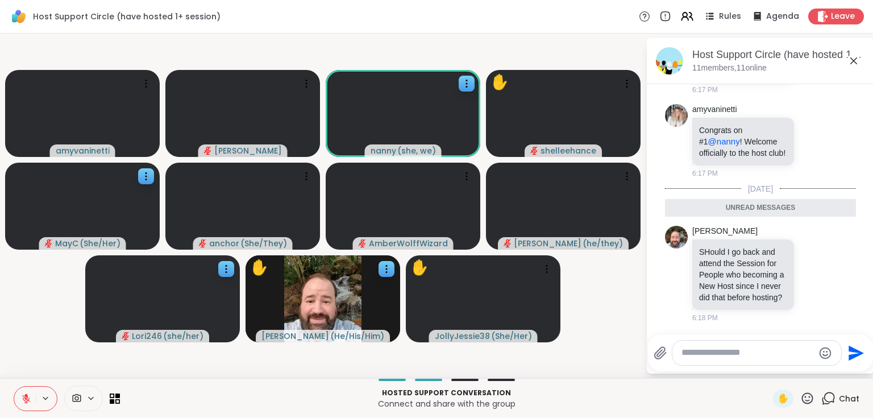
click at [839, 393] on span "Chat" at bounding box center [849, 398] width 20 height 11
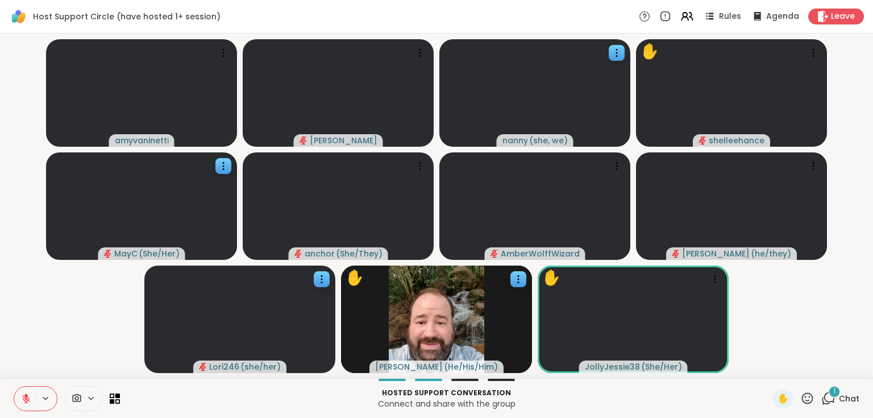
click at [839, 397] on span "Chat" at bounding box center [849, 398] width 20 height 11
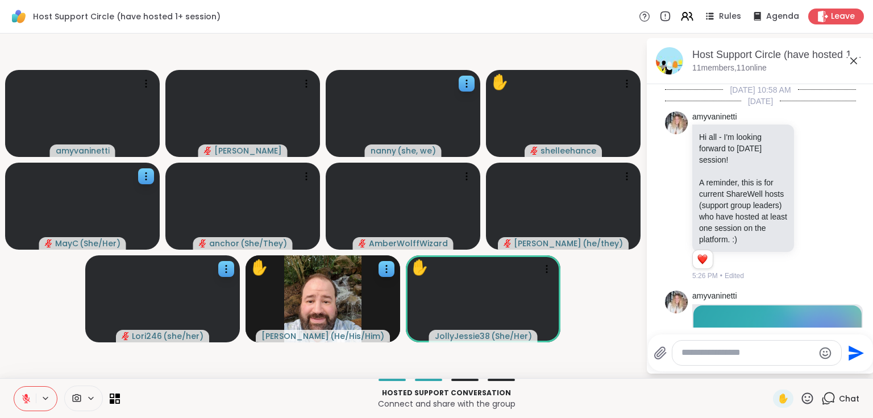
scroll to position [2426, 0]
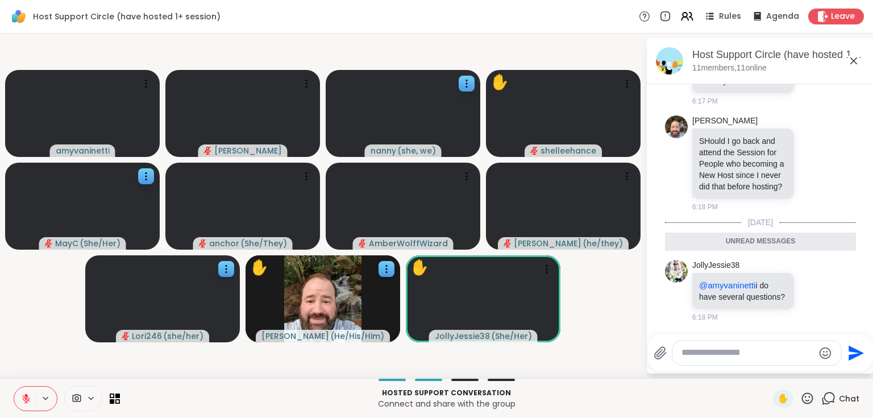
click at [856, 59] on icon at bounding box center [854, 60] width 7 height 7
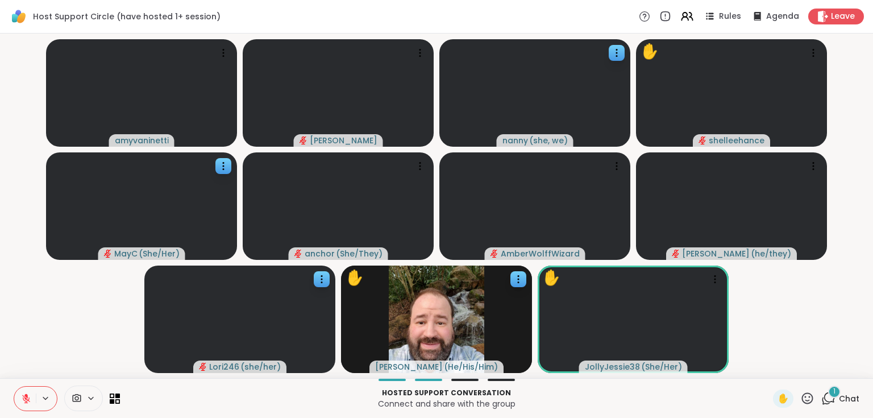
click at [830, 395] on div "1" at bounding box center [834, 392] width 13 height 13
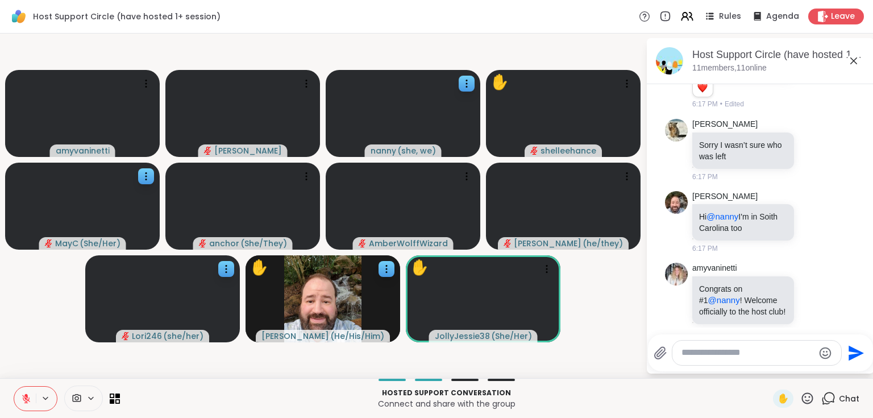
scroll to position [2089, 0]
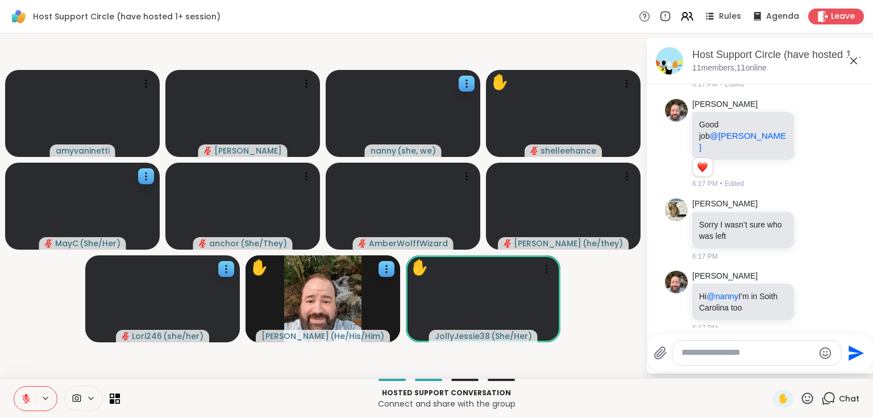
click at [851, 62] on icon at bounding box center [854, 61] width 14 height 14
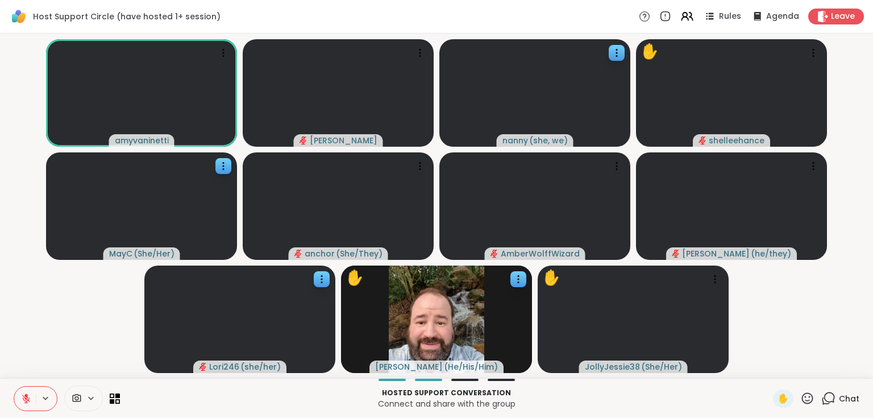
click at [21, 396] on icon at bounding box center [26, 398] width 10 height 10
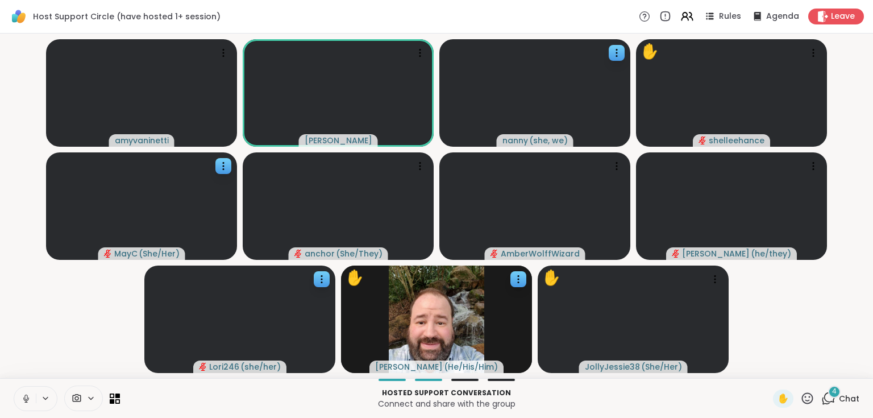
click at [28, 400] on icon at bounding box center [26, 398] width 10 height 10
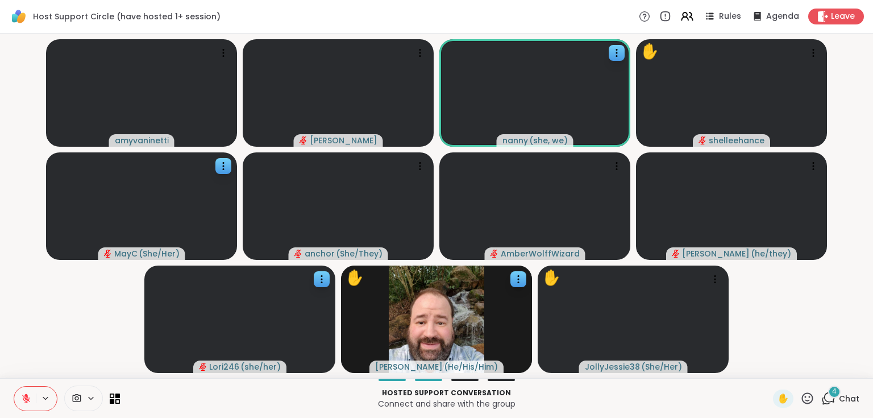
click at [823, 399] on icon at bounding box center [829, 398] width 14 height 14
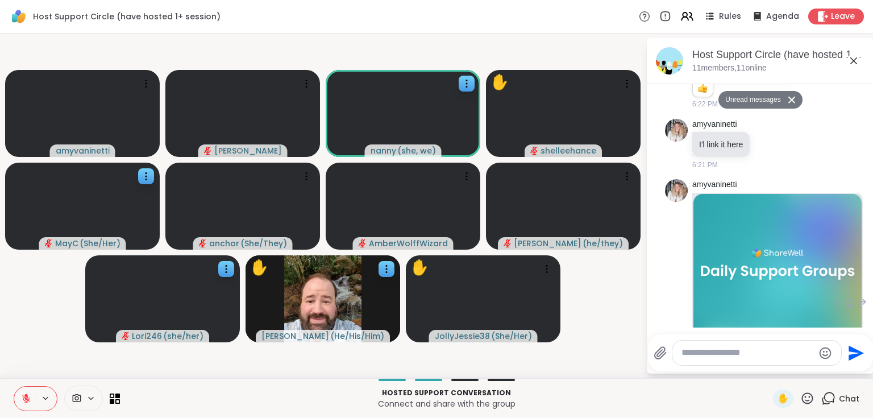
scroll to position [2794, 0]
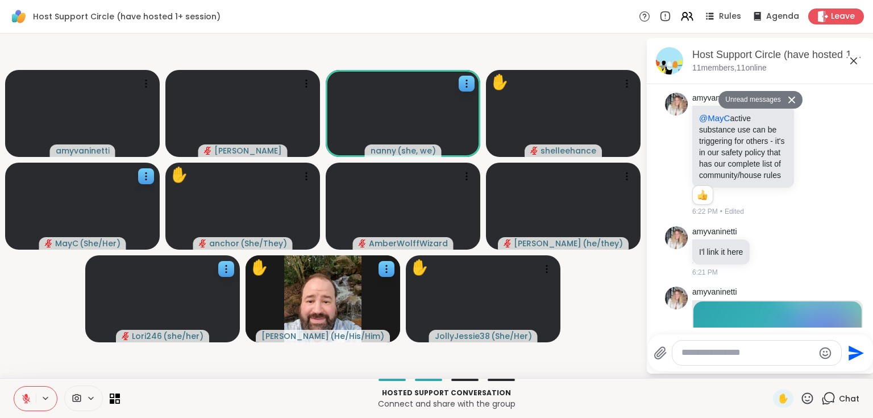
click at [854, 61] on icon at bounding box center [854, 60] width 7 height 7
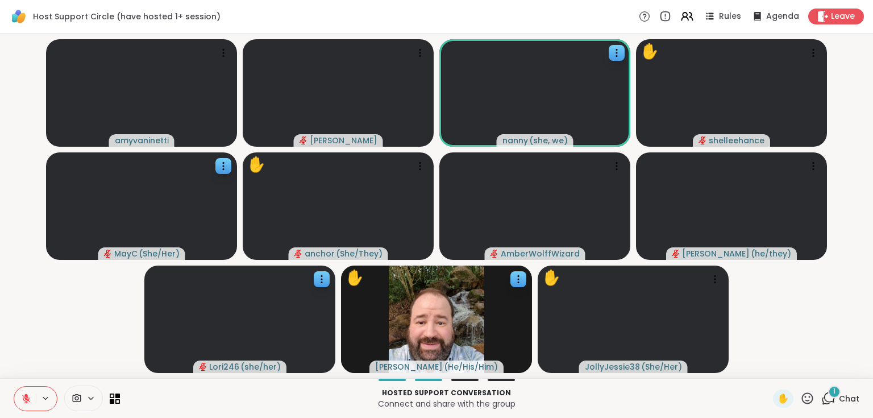
click at [839, 398] on span "Chat" at bounding box center [849, 398] width 20 height 11
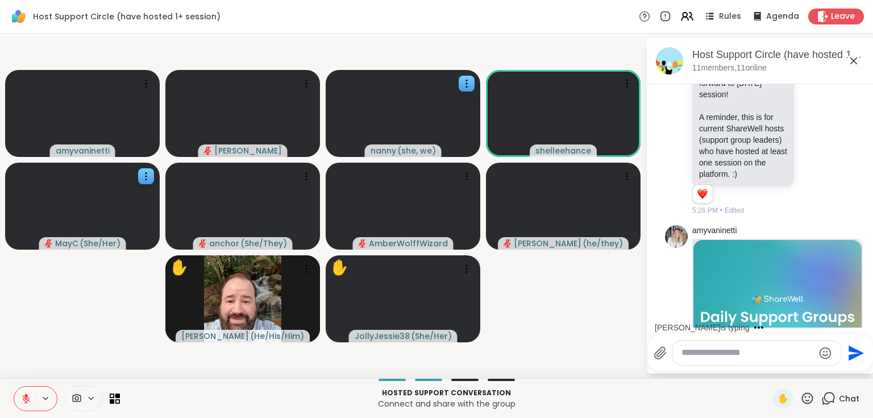
scroll to position [0, 0]
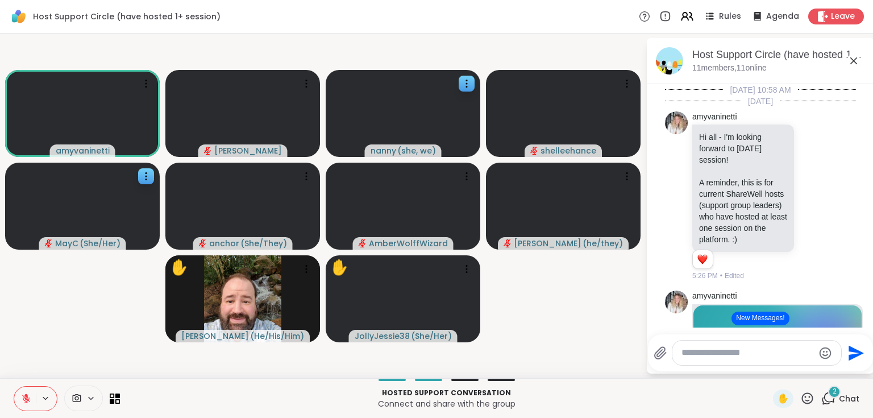
click at [829, 403] on icon at bounding box center [829, 398] width 14 height 14
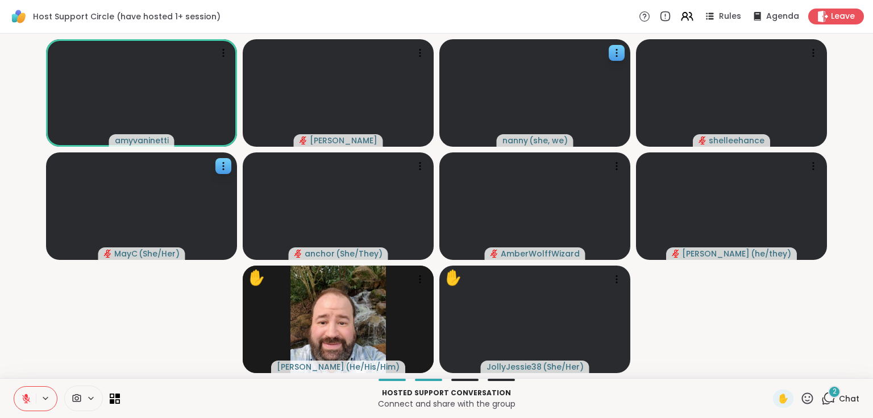
click at [826, 403] on icon at bounding box center [829, 398] width 14 height 14
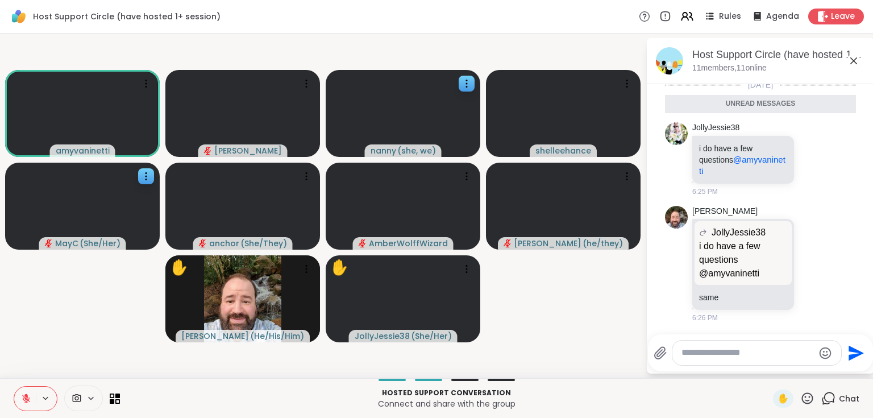
scroll to position [3586, 0]
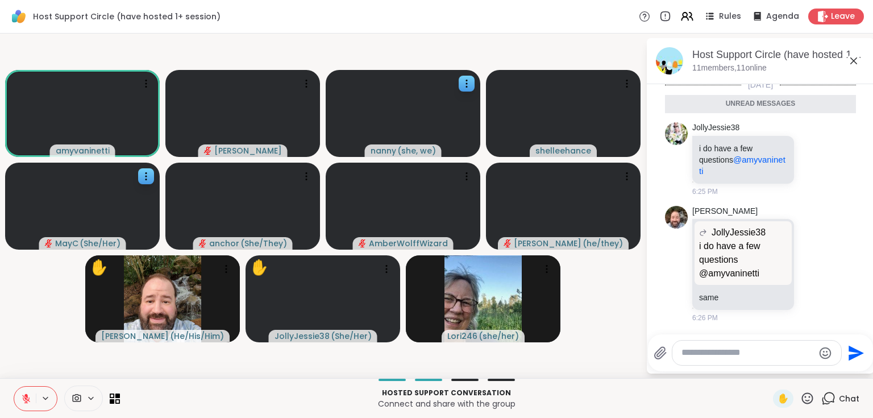
click at [856, 61] on icon at bounding box center [854, 61] width 14 height 14
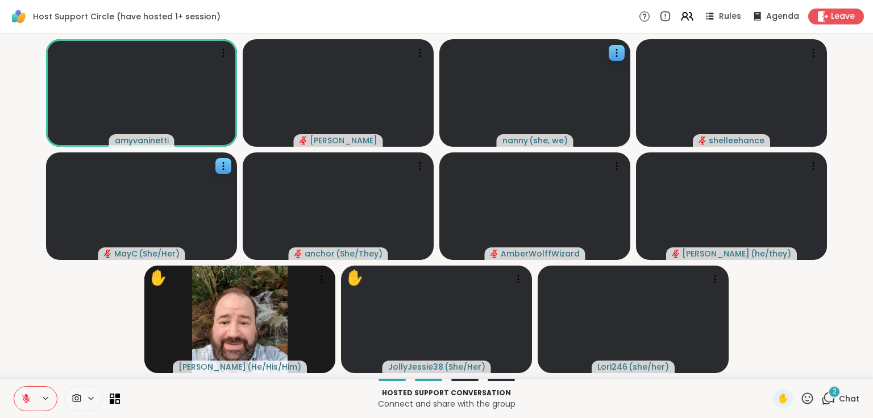
click at [846, 393] on span "Chat" at bounding box center [849, 398] width 20 height 11
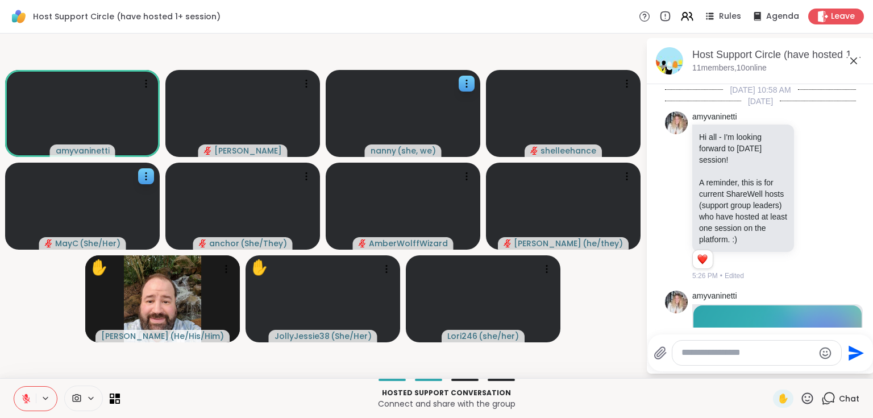
scroll to position [3826, 0]
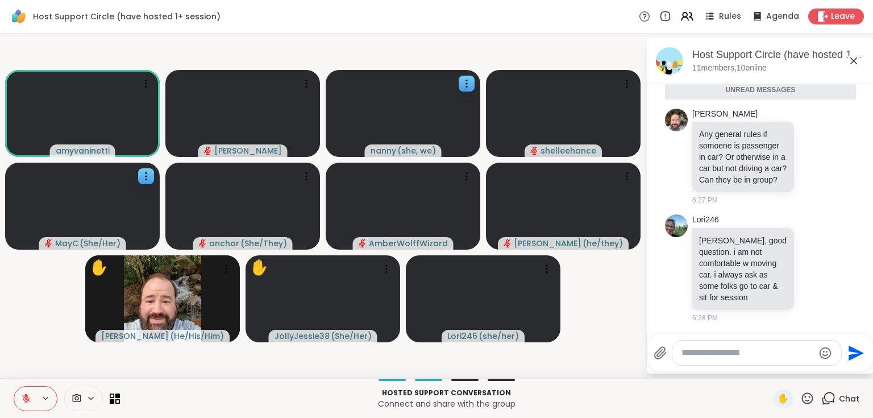
click at [856, 57] on icon at bounding box center [854, 61] width 14 height 14
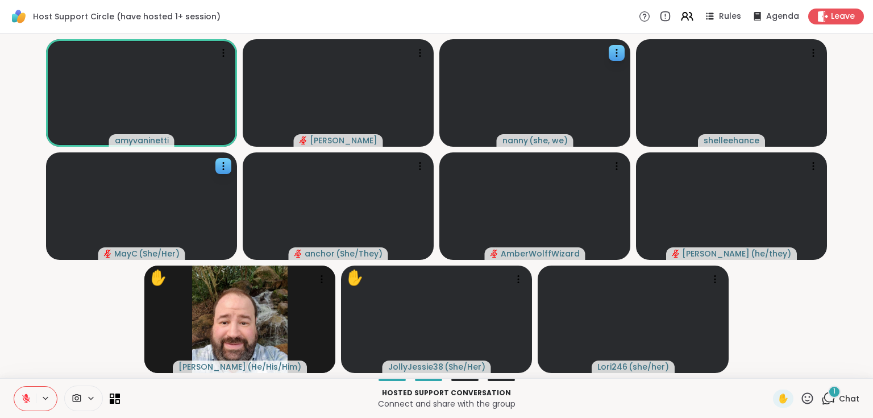
click at [38, 398] on button at bounding box center [46, 398] width 21 height 10
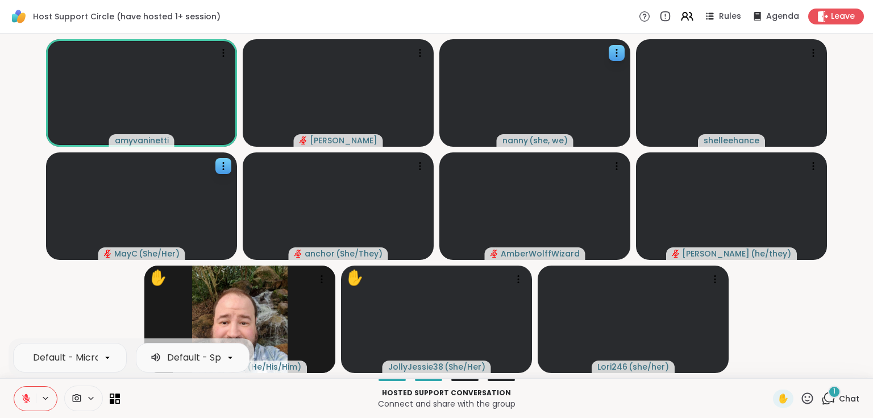
click at [31, 396] on icon at bounding box center [26, 398] width 10 height 10
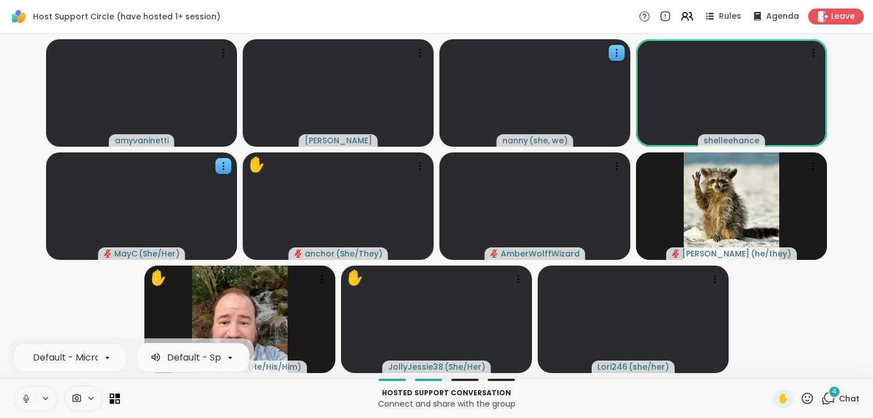
click at [791, 314] on video-player-container "[PERSON_NAME] [PERSON_NAME] ( she, we ) [PERSON_NAME] ( She/Her ) ✋ anchor ( Sh…" at bounding box center [437, 205] width 860 height 335
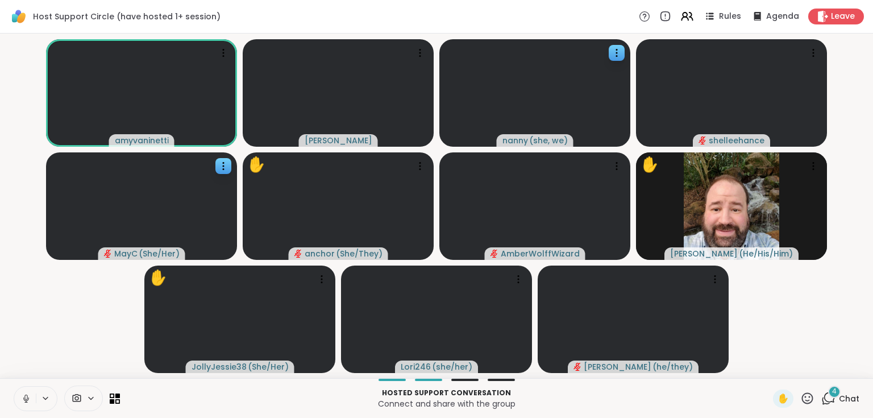
click at [28, 399] on icon at bounding box center [26, 398] width 10 height 10
click at [822, 396] on icon at bounding box center [829, 398] width 14 height 14
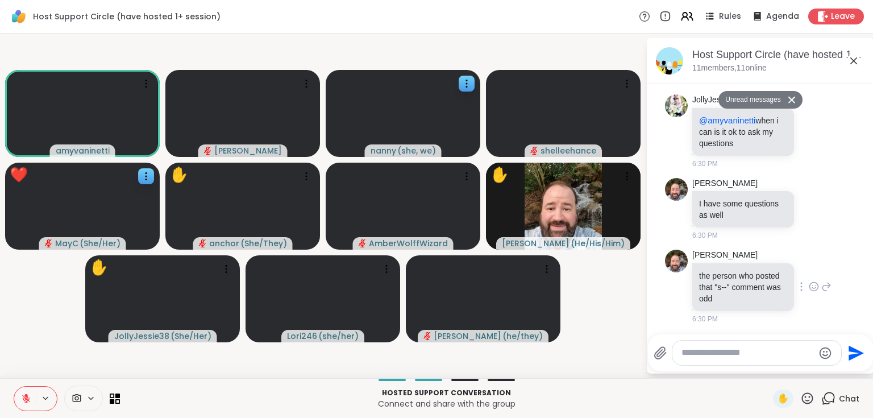
scroll to position [4149, 0]
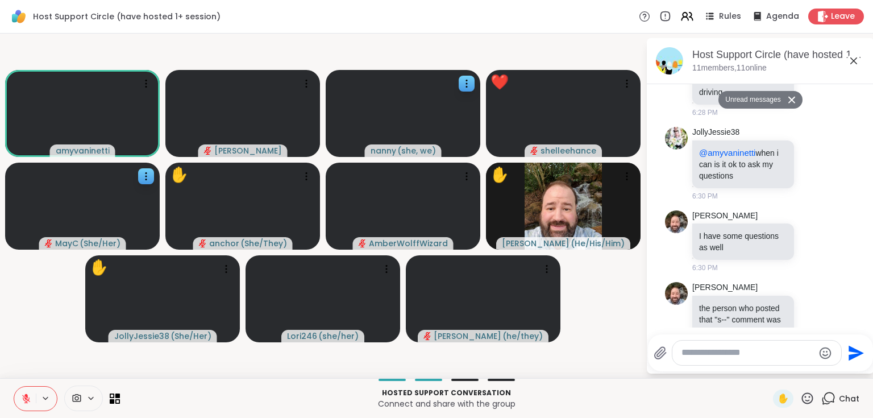
click at [852, 61] on icon at bounding box center [854, 61] width 14 height 14
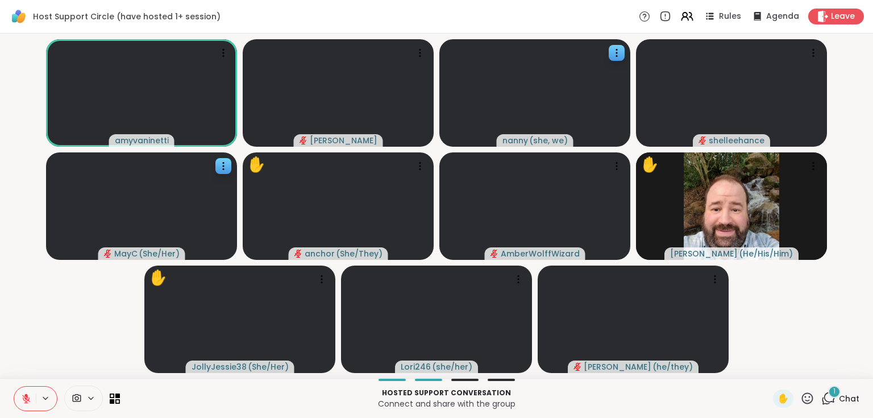
click at [839, 398] on span "Chat" at bounding box center [849, 398] width 20 height 11
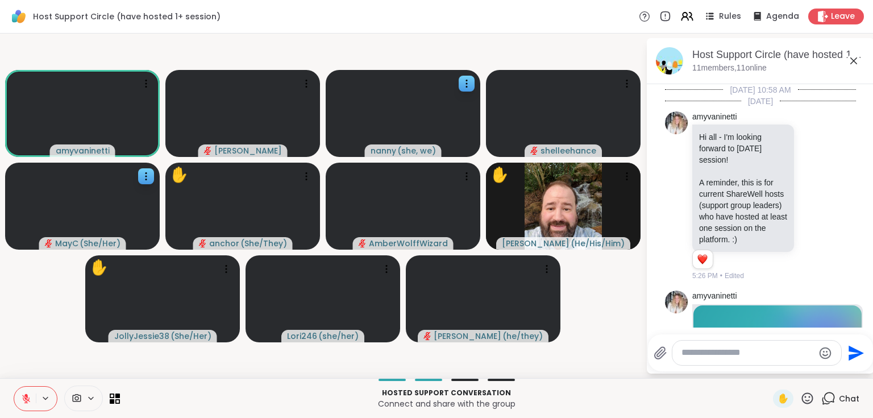
scroll to position [4323, 0]
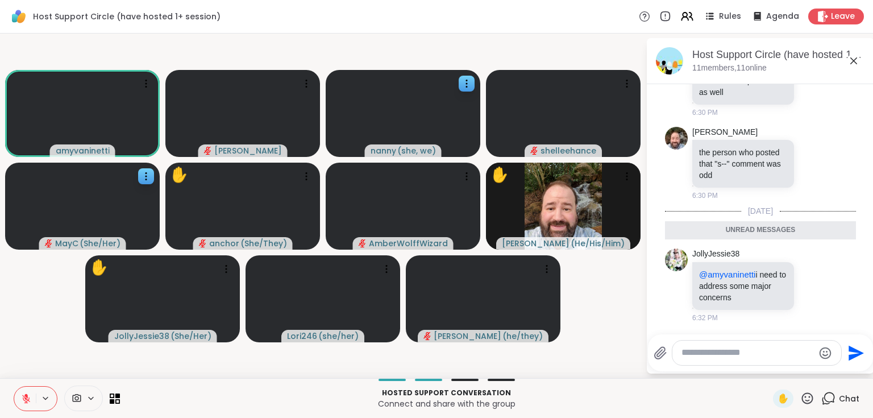
click at [839, 398] on span "Chat" at bounding box center [849, 398] width 20 height 11
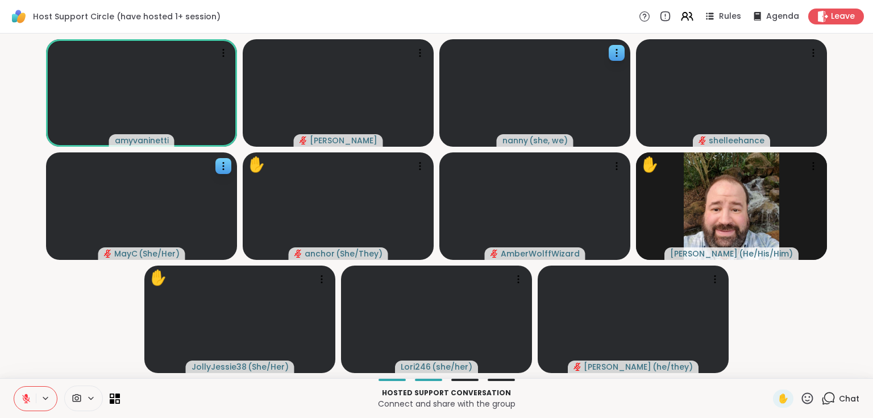
click at [24, 403] on icon at bounding box center [26, 398] width 10 height 10
click at [34, 403] on button at bounding box center [25, 399] width 22 height 24
click at [32, 402] on button at bounding box center [25, 399] width 22 height 24
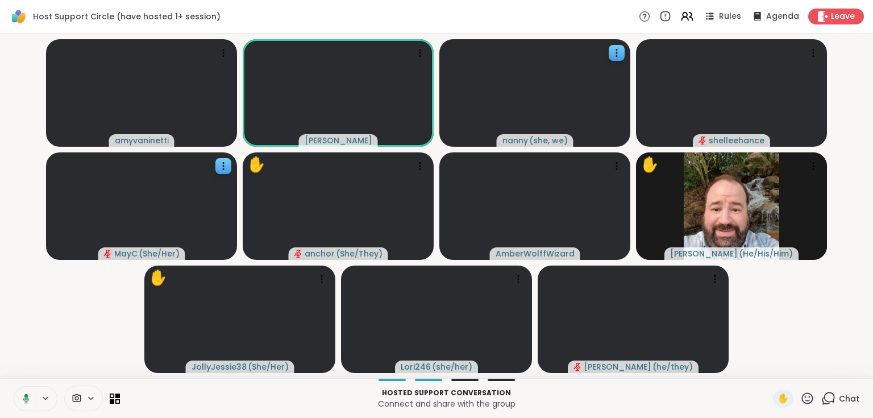
click at [32, 402] on button at bounding box center [24, 399] width 23 height 24
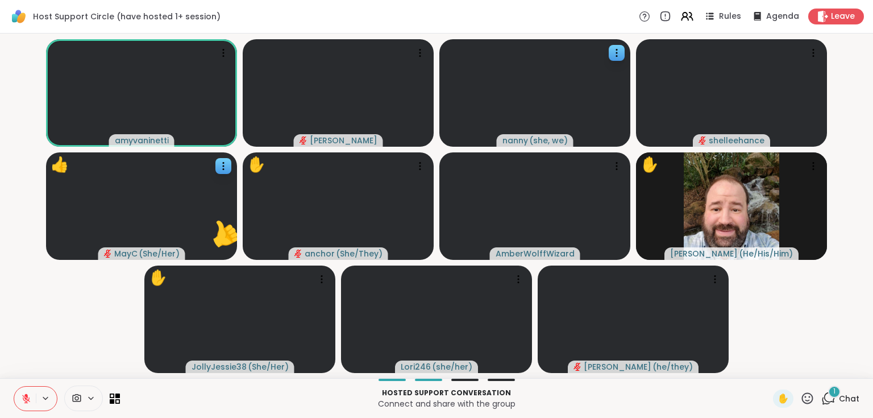
click at [830, 396] on div "1" at bounding box center [834, 392] width 13 height 13
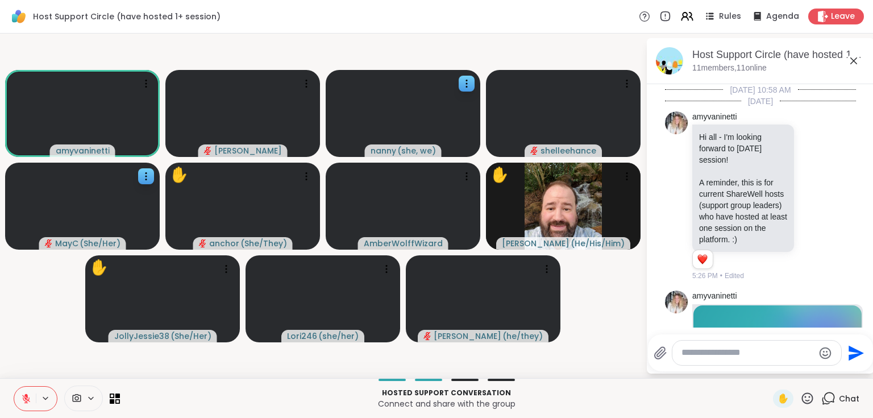
scroll to position [4500, 0]
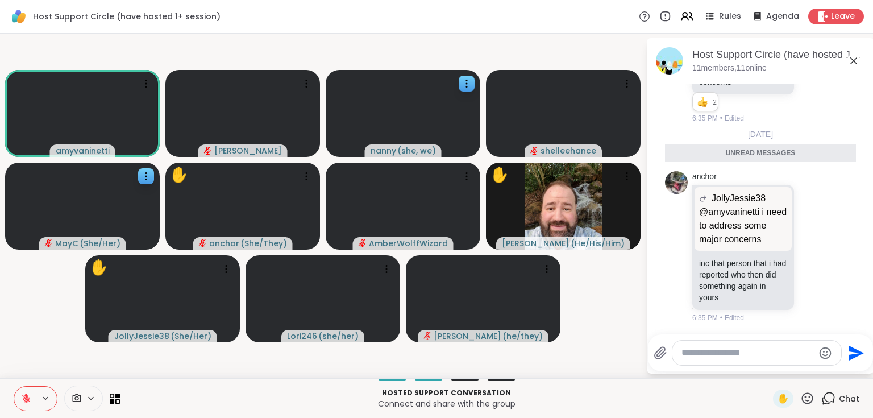
click at [855, 63] on icon at bounding box center [854, 61] width 14 height 14
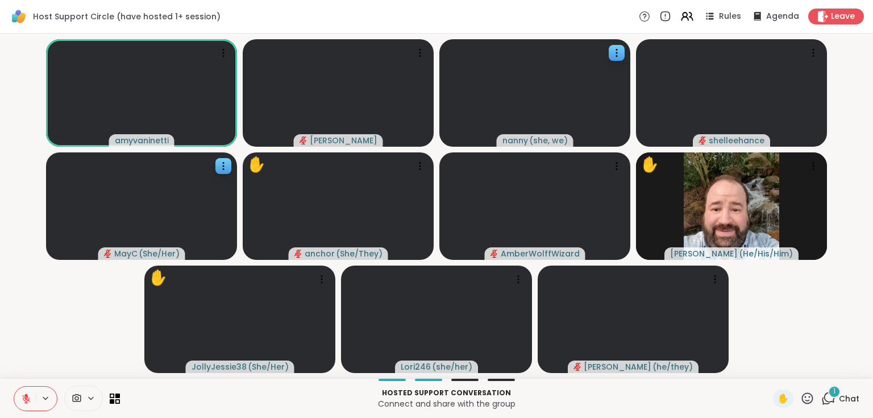
click at [834, 390] on span "1" at bounding box center [835, 392] width 2 height 10
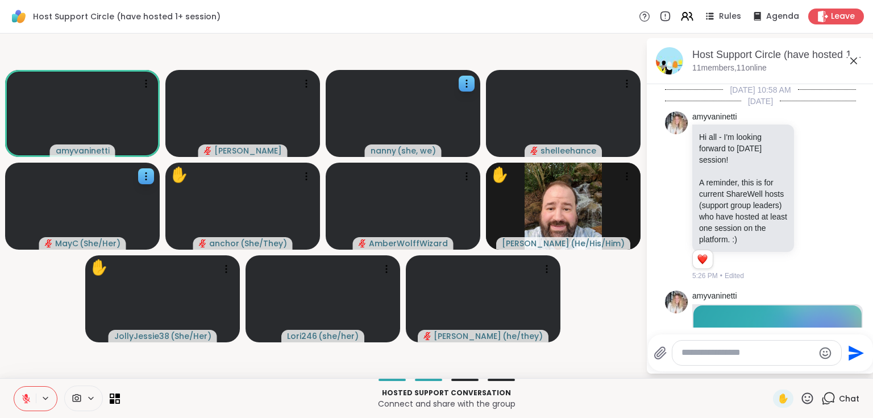
scroll to position [4606, 0]
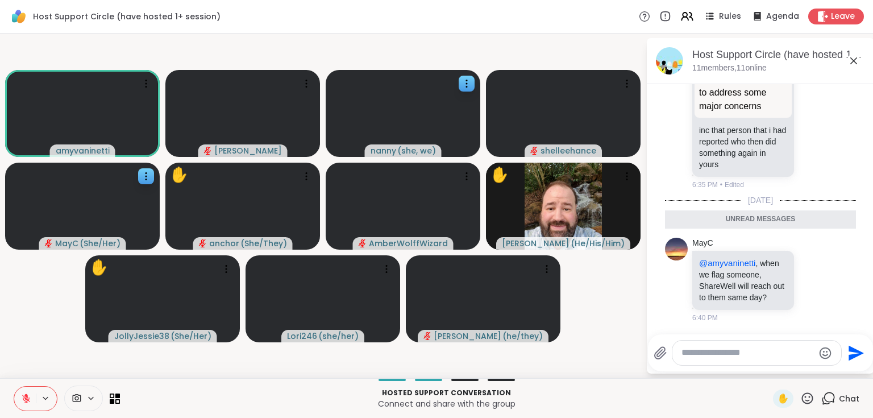
click at [855, 63] on icon at bounding box center [854, 61] width 14 height 14
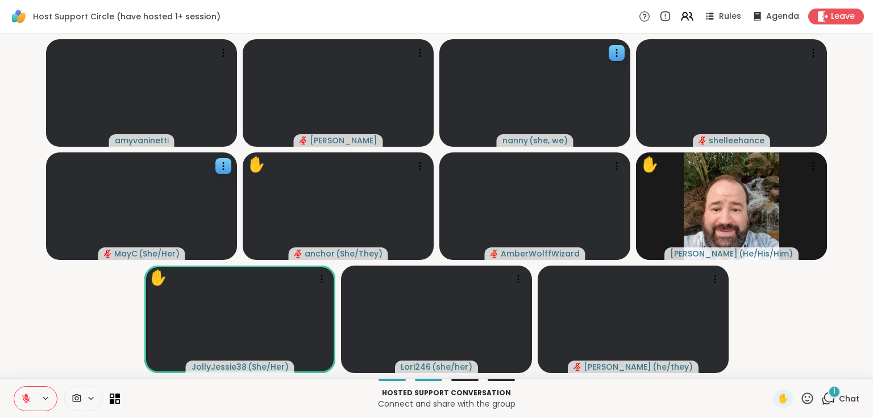
click at [830, 394] on div "1" at bounding box center [834, 392] width 13 height 13
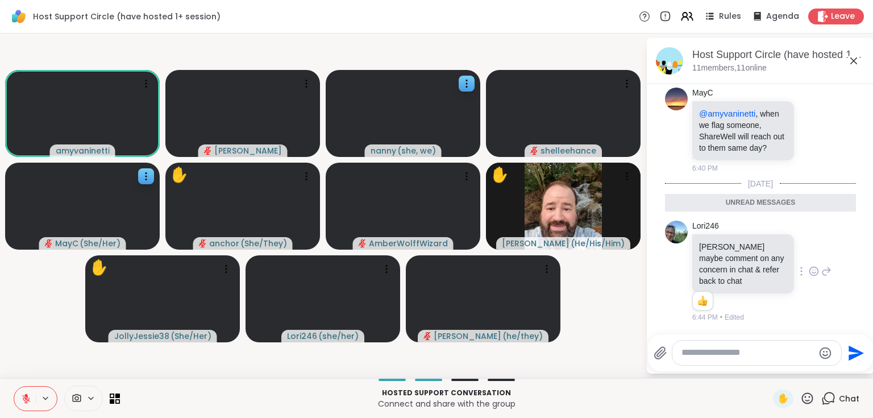
scroll to position [4717, 0]
click at [852, 59] on icon at bounding box center [854, 60] width 7 height 7
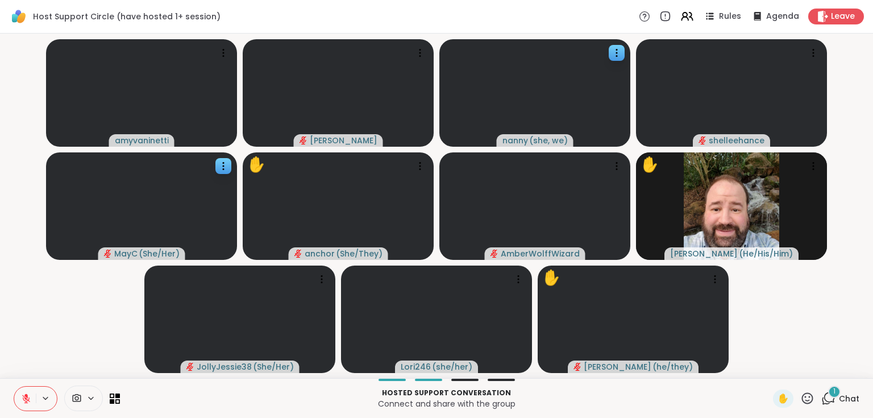
click at [828, 393] on div "1" at bounding box center [834, 392] width 13 height 13
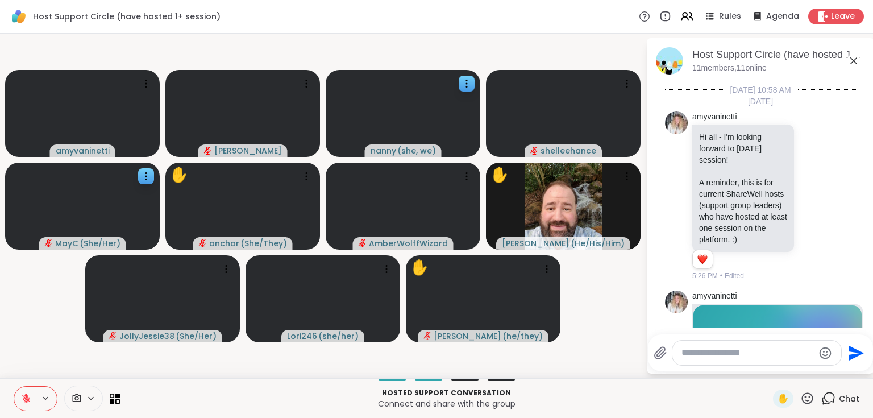
scroll to position [5020, 0]
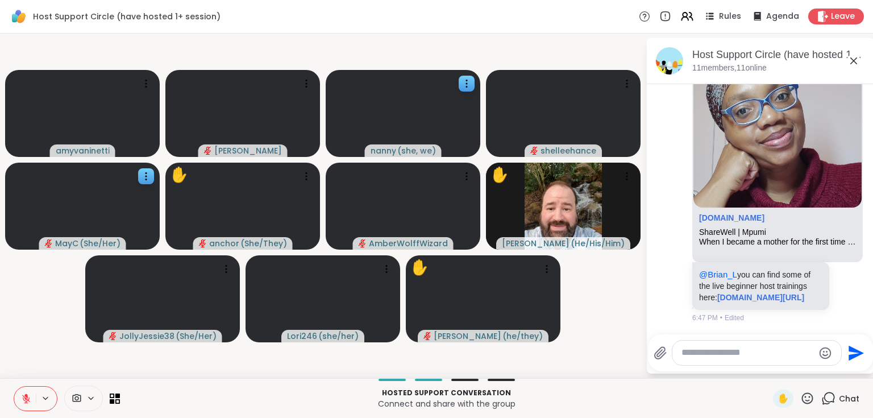
click at [822, 394] on icon at bounding box center [829, 398] width 14 height 14
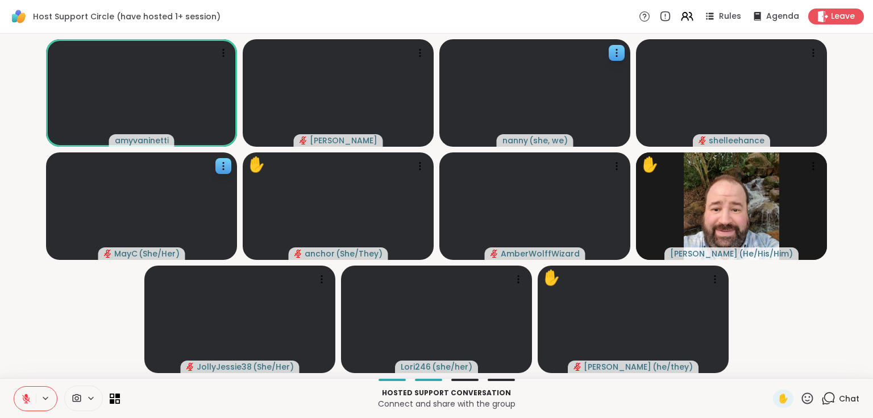
click at [28, 395] on icon at bounding box center [26, 398] width 10 height 10
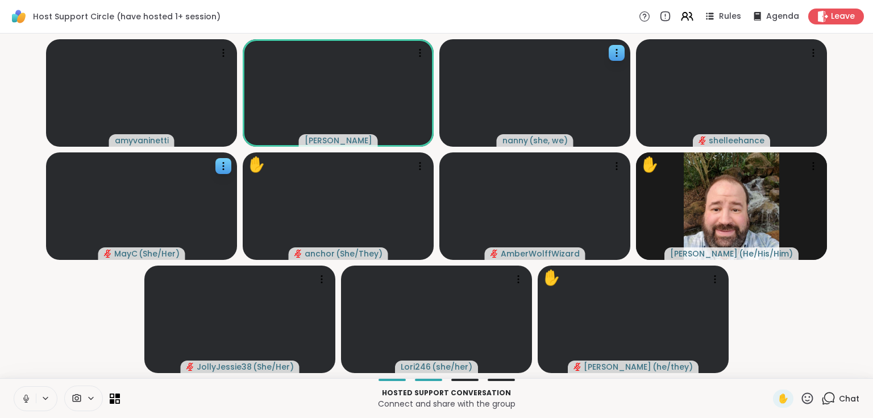
click at [30, 396] on icon at bounding box center [26, 398] width 10 height 10
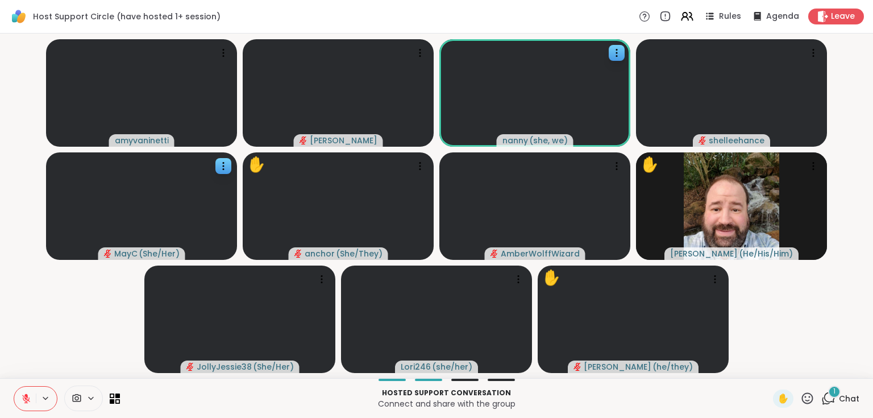
click at [828, 398] on icon at bounding box center [829, 397] width 11 height 10
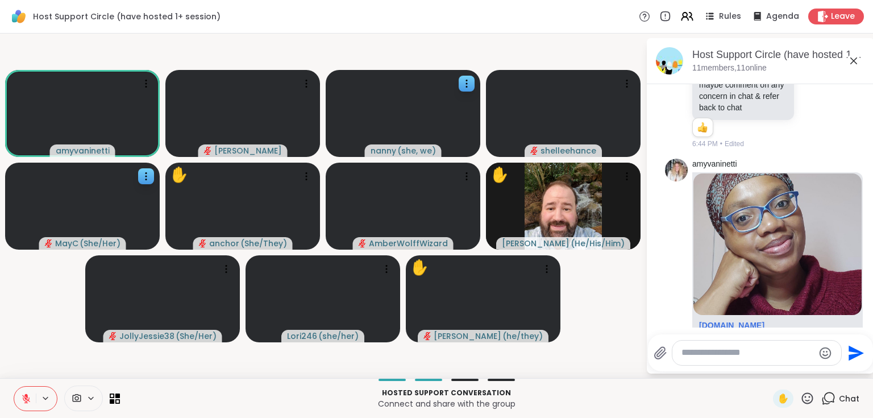
scroll to position [4685, 0]
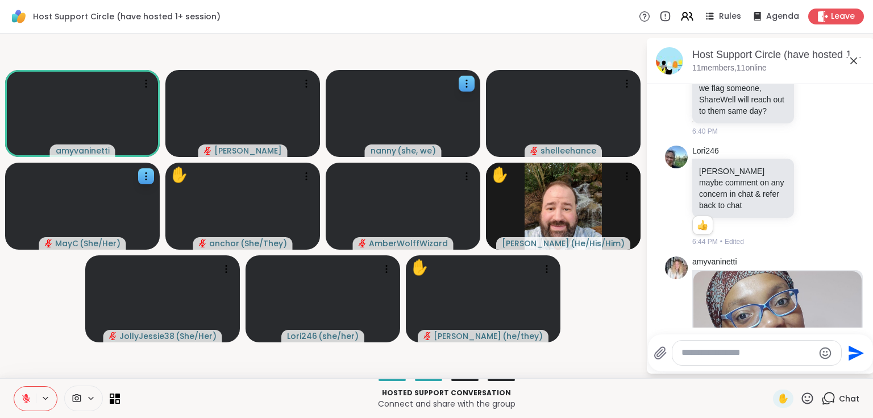
click at [858, 57] on icon at bounding box center [854, 61] width 14 height 14
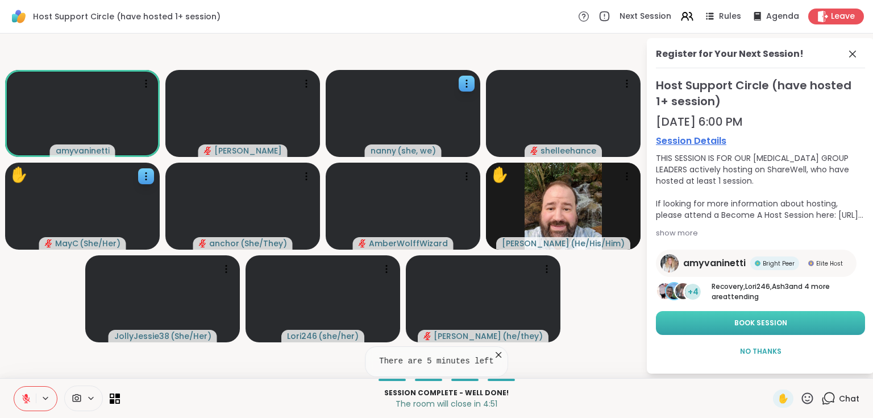
click at [757, 322] on span "Book Session" at bounding box center [761, 323] width 53 height 10
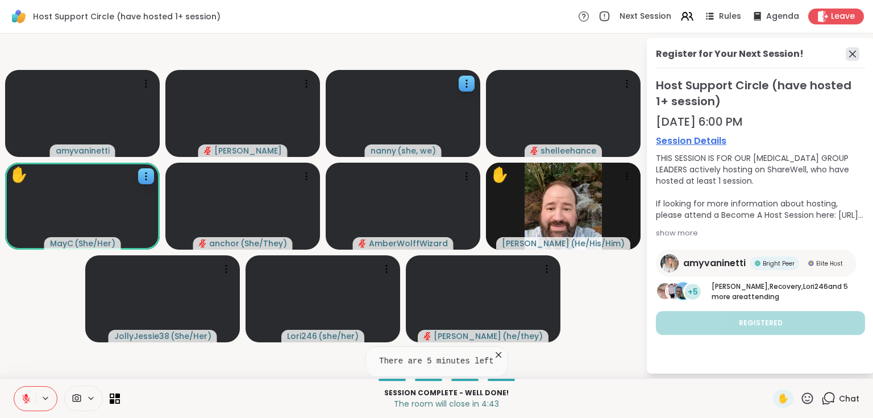
click at [850, 56] on icon at bounding box center [853, 54] width 14 height 14
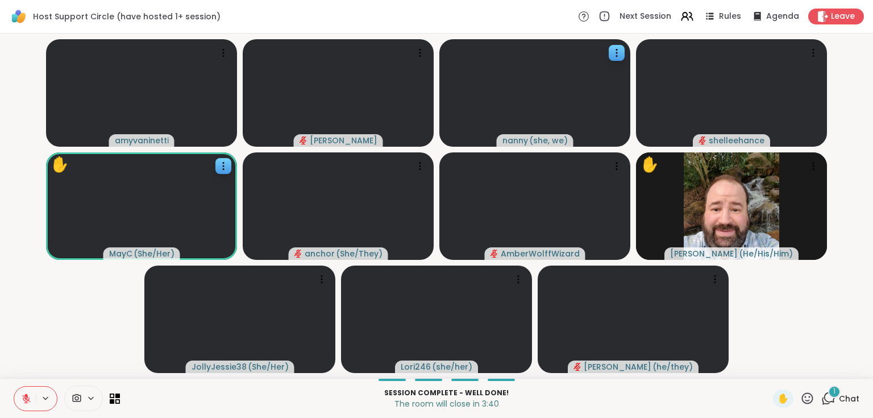
click at [27, 401] on icon at bounding box center [26, 398] width 10 height 10
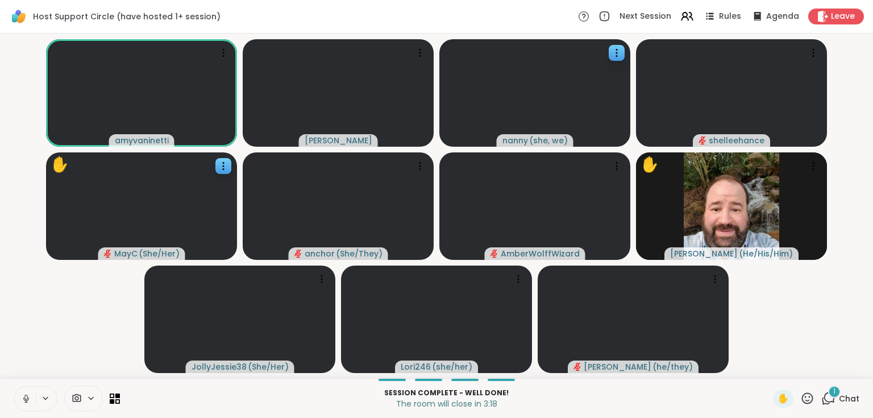
click at [27, 403] on icon at bounding box center [26, 398] width 10 height 10
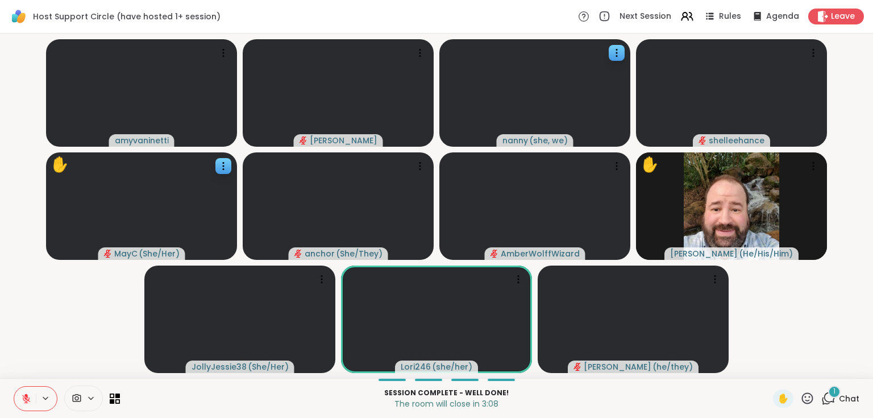
click at [828, 394] on div "1" at bounding box center [834, 392] width 13 height 13
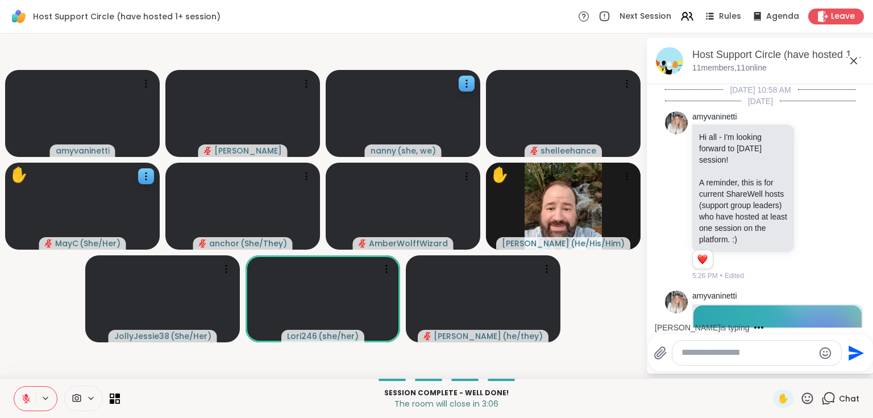
scroll to position [5383, 0]
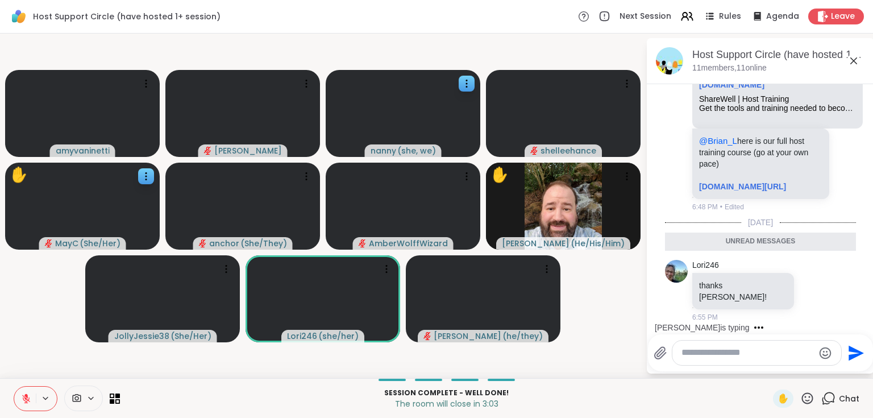
click at [855, 59] on icon at bounding box center [854, 60] width 7 height 7
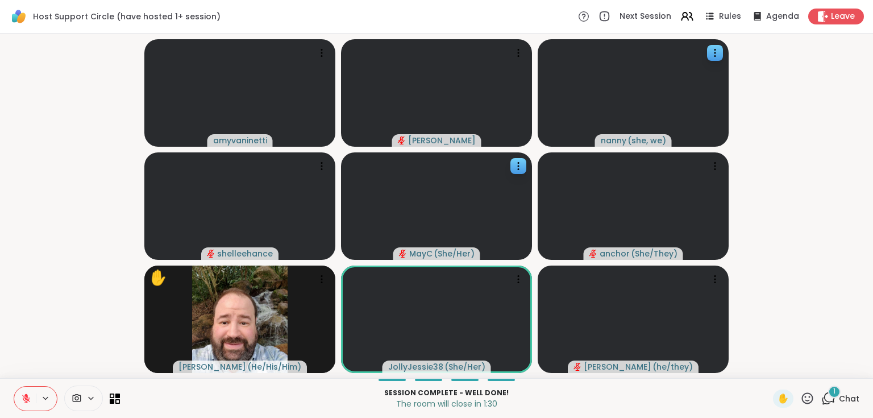
click at [834, 396] on span "1" at bounding box center [835, 392] width 2 height 10
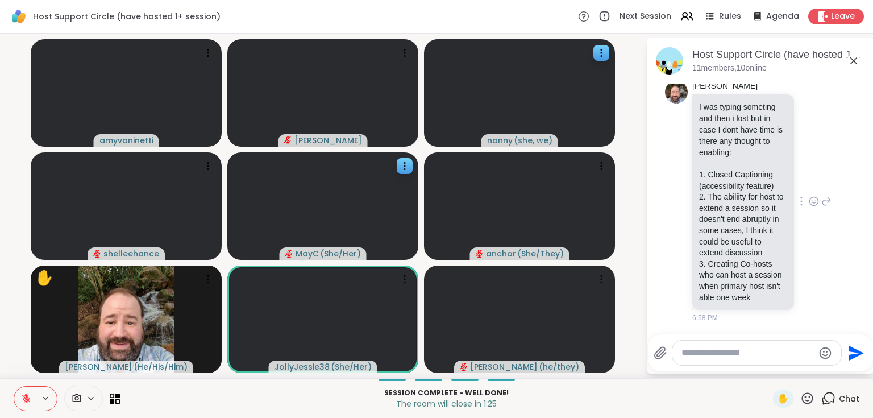
scroll to position [5656, 0]
click at [855, 60] on icon at bounding box center [854, 61] width 14 height 14
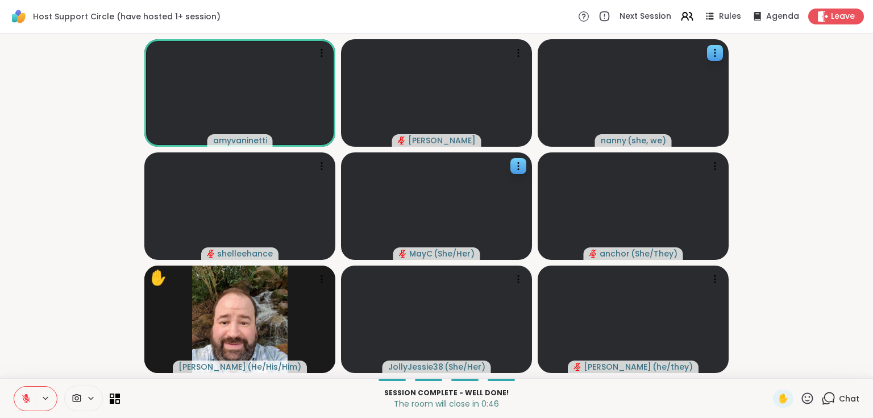
click at [822, 396] on icon at bounding box center [829, 398] width 14 height 14
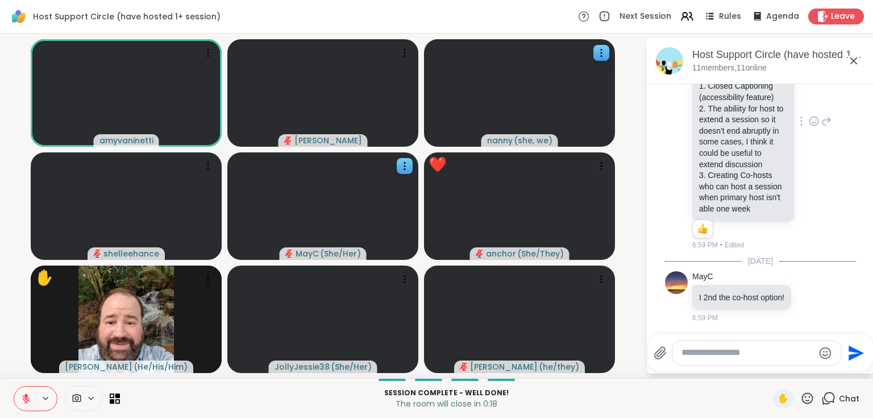
scroll to position [5717, 0]
click at [852, 60] on icon at bounding box center [854, 61] width 14 height 14
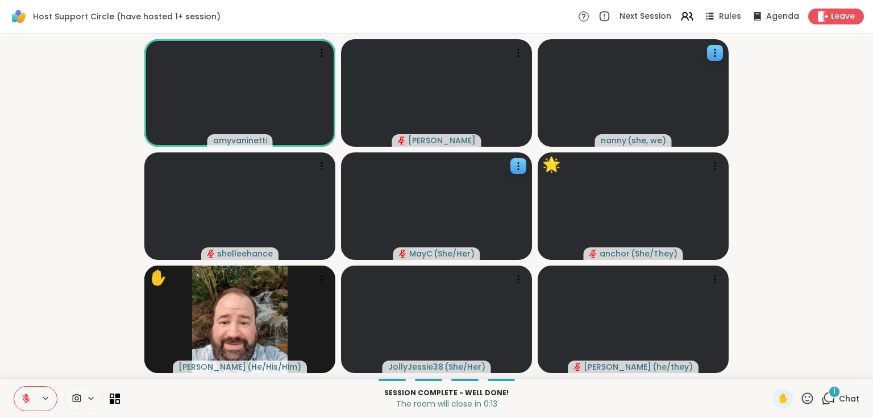
click at [804, 398] on icon at bounding box center [808, 398] width 14 height 14
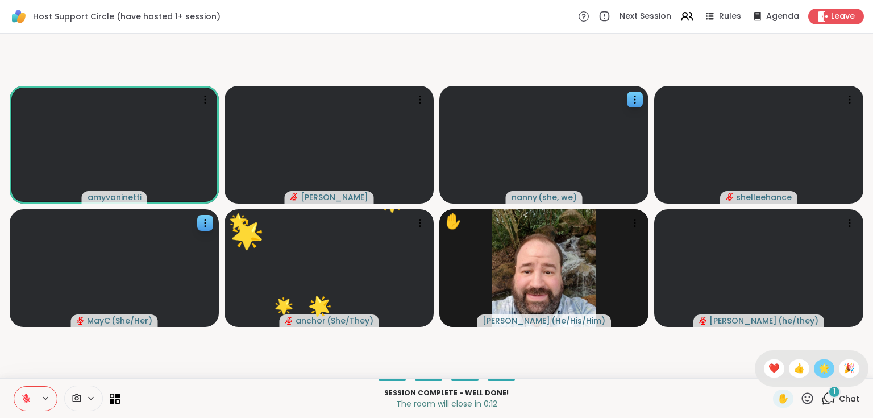
click at [819, 364] on span "🌟" at bounding box center [824, 369] width 11 height 14
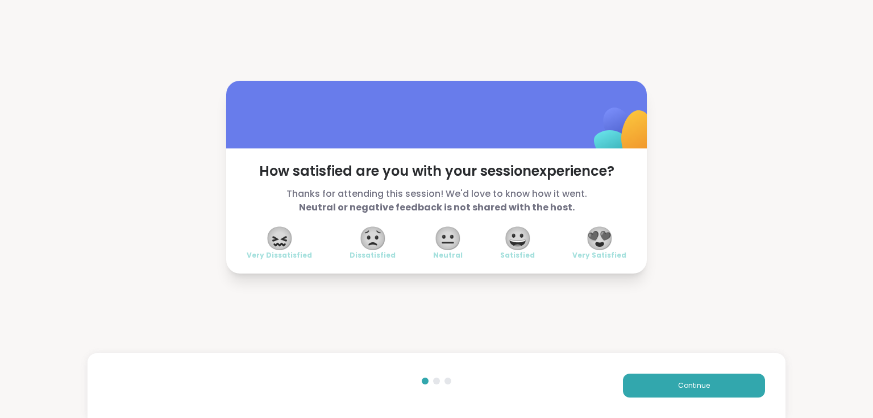
click at [603, 241] on span "😍" at bounding box center [600, 238] width 28 height 20
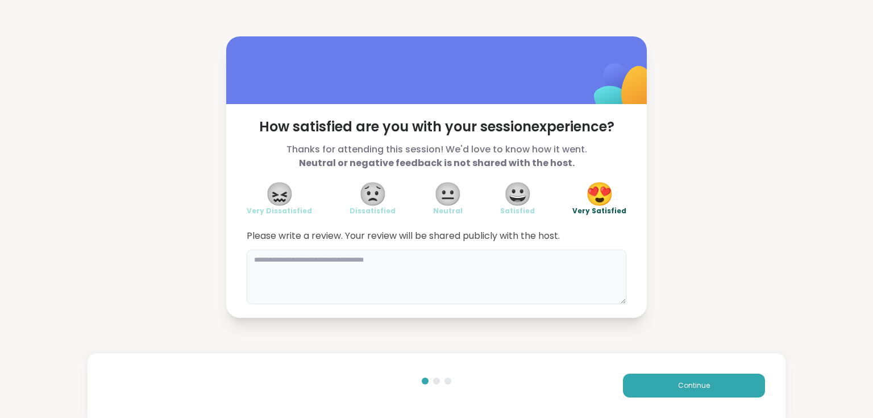
click at [549, 266] on textarea at bounding box center [437, 277] width 380 height 55
type textarea "**********"
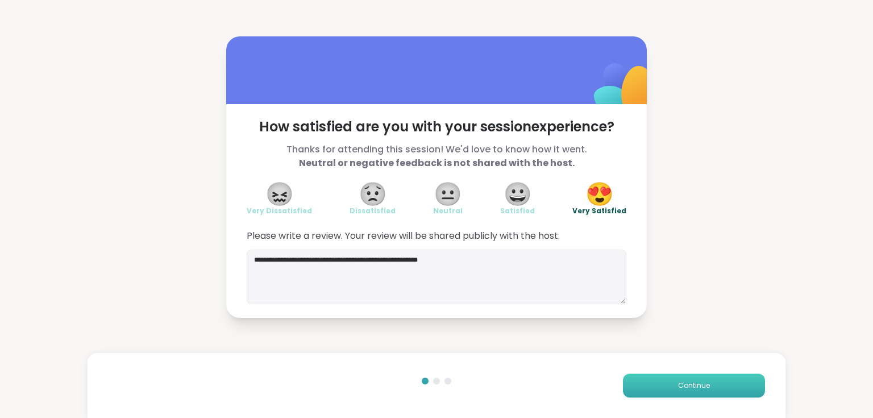
click at [685, 384] on span "Continue" at bounding box center [694, 385] width 32 height 10
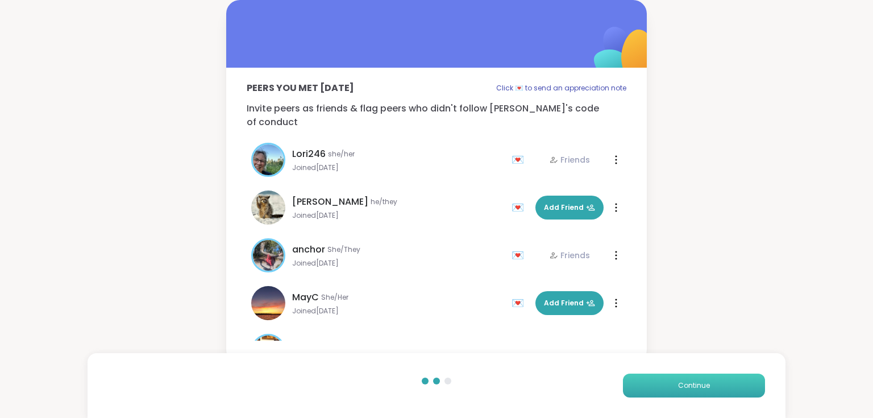
click at [685, 384] on span "Continue" at bounding box center [694, 385] width 32 height 10
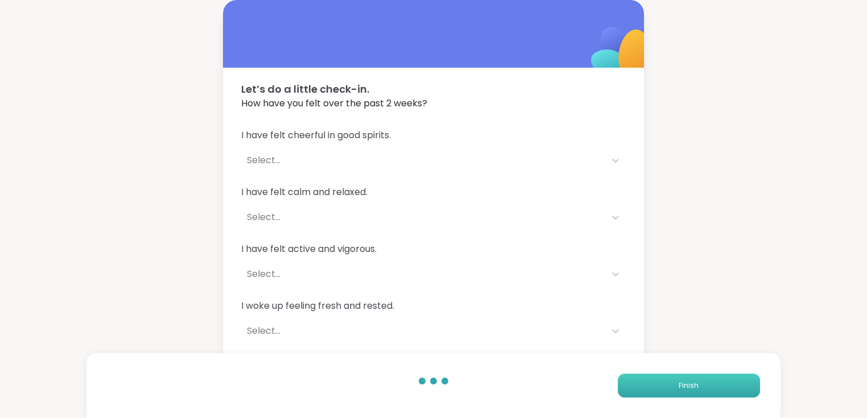
click at [685, 384] on span "Finish" at bounding box center [688, 385] width 20 height 10
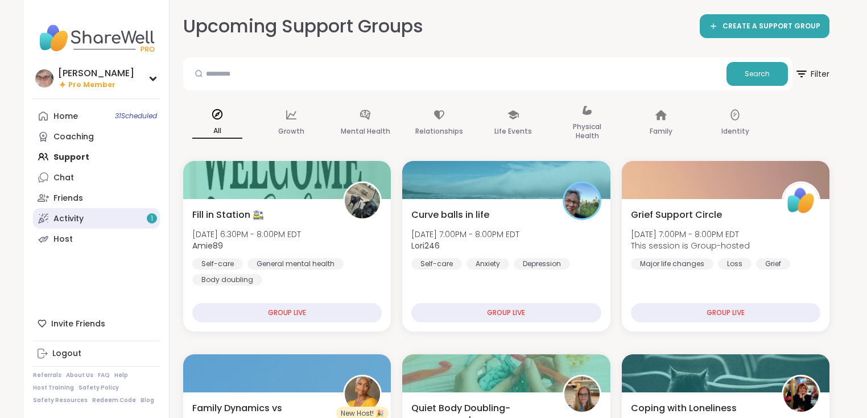
click at [86, 221] on link "Activity 1" at bounding box center [96, 218] width 127 height 20
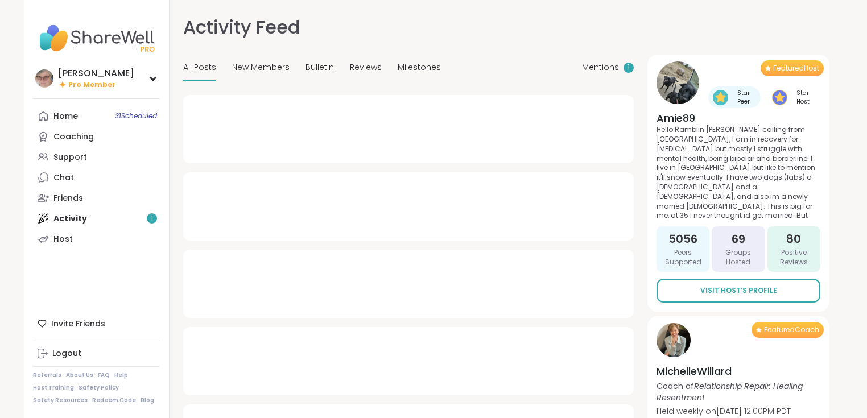
type textarea "*"
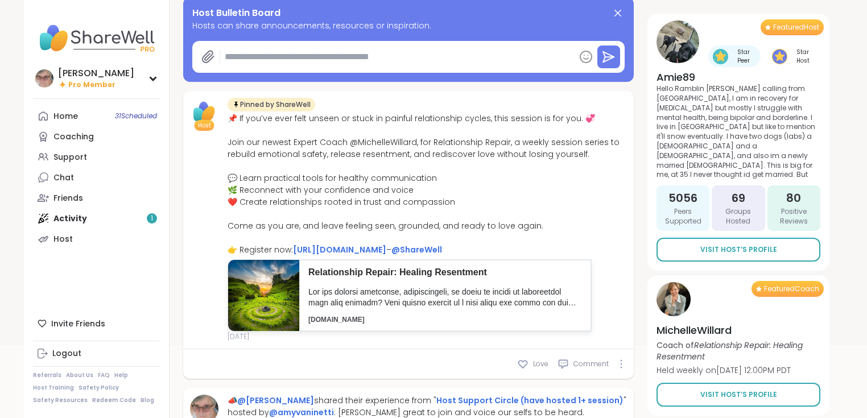
scroll to position [45, 0]
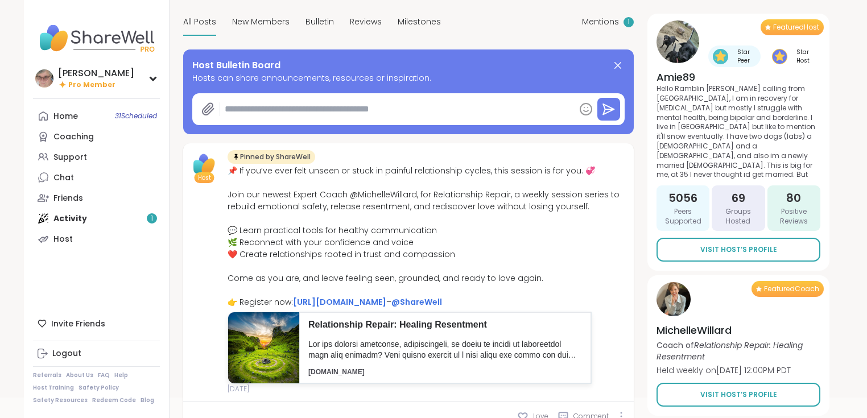
click at [80, 212] on div "Home 31 Scheduled Coaching Support Chat Friends Activity 1 Host" at bounding box center [96, 177] width 127 height 143
click at [80, 218] on div "Home 31 Scheduled Coaching Support Chat Friends Activity 1 Host" at bounding box center [96, 177] width 127 height 143
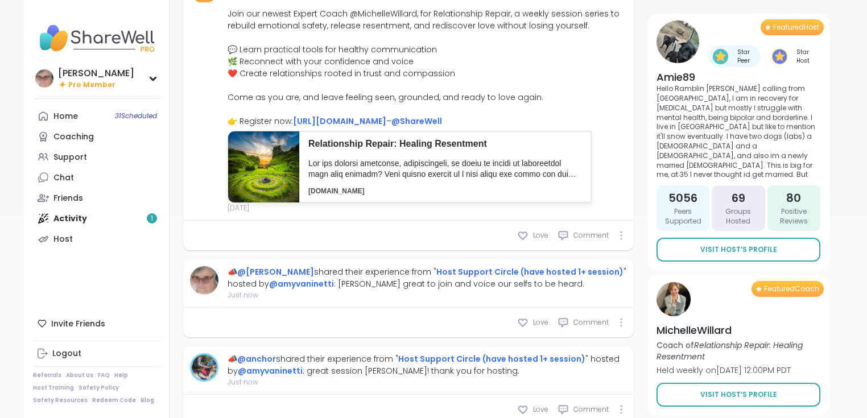
scroll to position [0, 0]
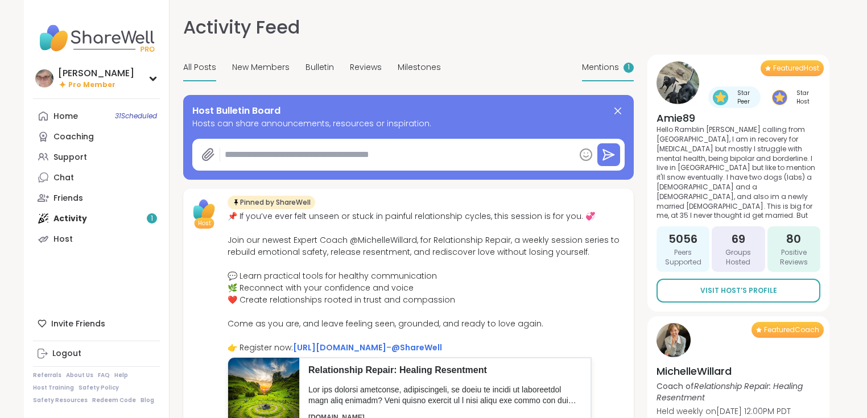
click at [596, 64] on span "Mentions" at bounding box center [600, 67] width 37 height 12
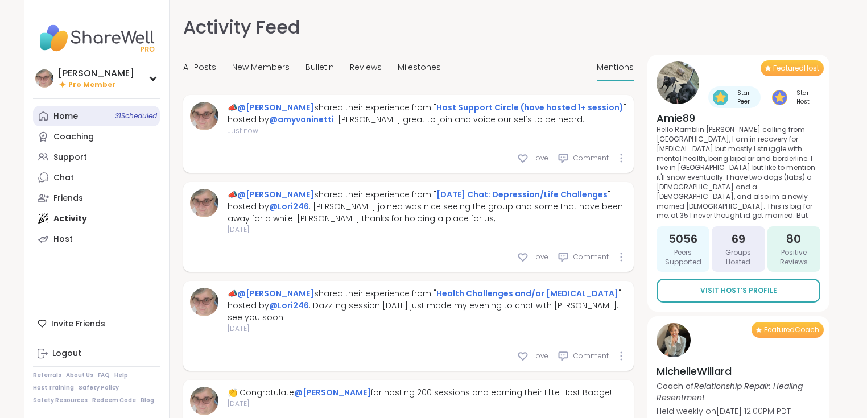
click at [86, 121] on link "Home 31 Scheduled" at bounding box center [96, 116] width 127 height 20
